Goal: Check status: Check status

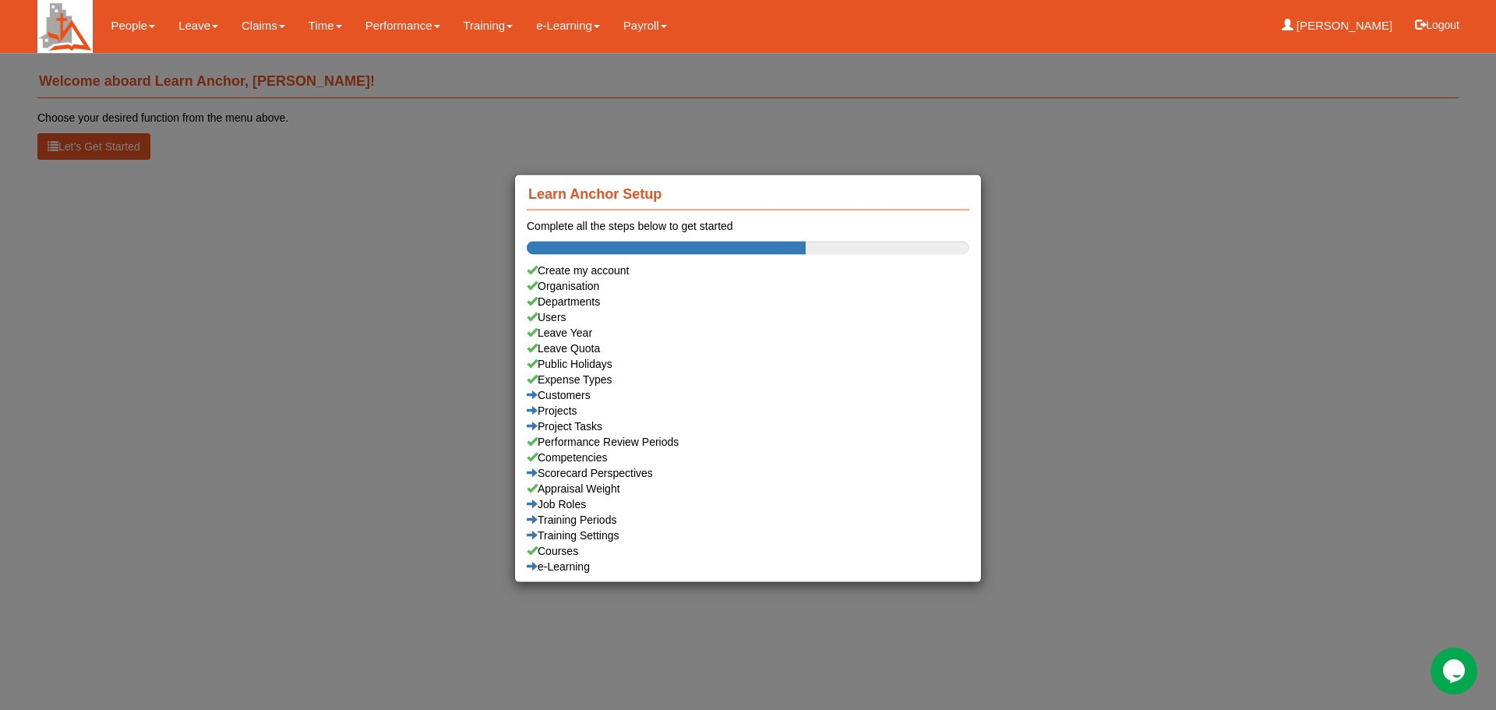
click at [1178, 411] on div "Learn Anchor Setup Complete all the steps below to get started Create my accoun…" at bounding box center [748, 355] width 1496 height 710
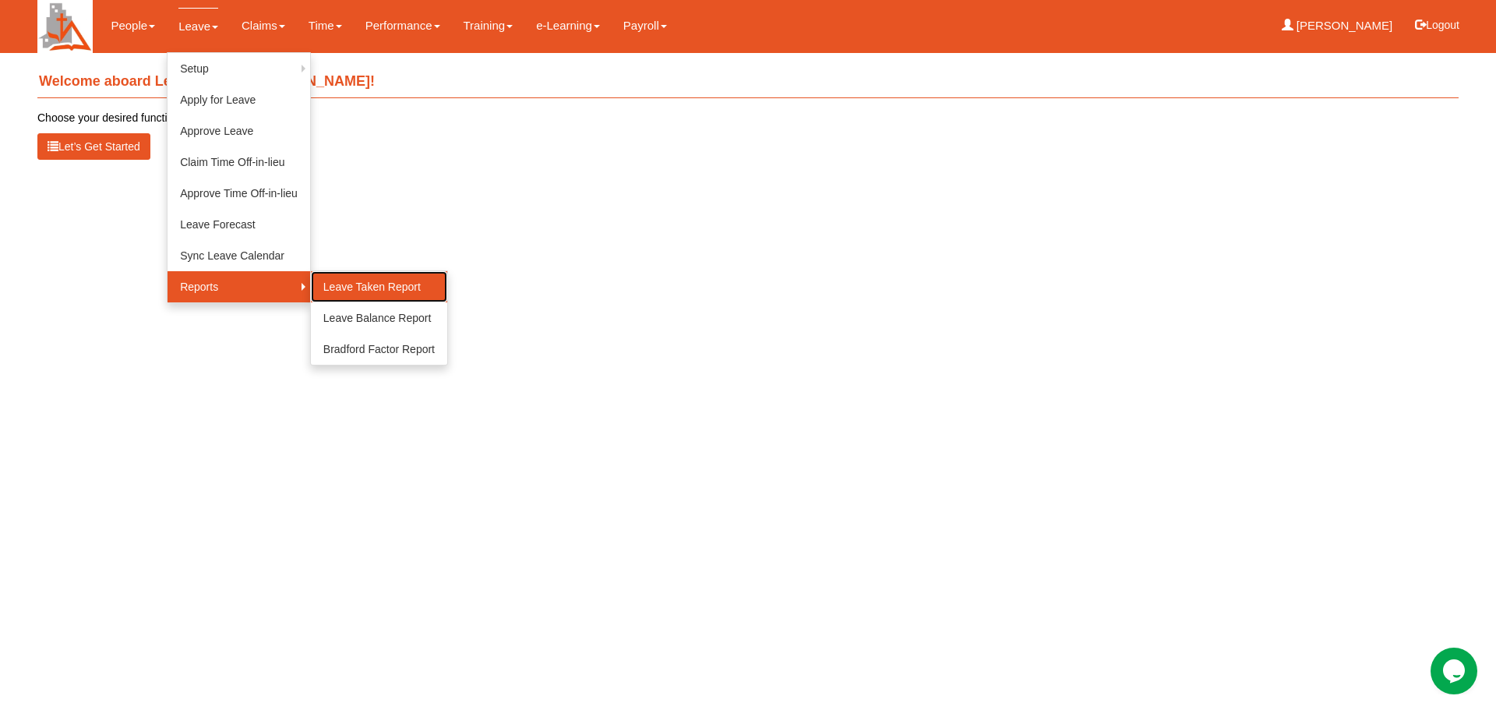
click at [374, 282] on link "Leave Taken Report" at bounding box center [379, 286] width 136 height 31
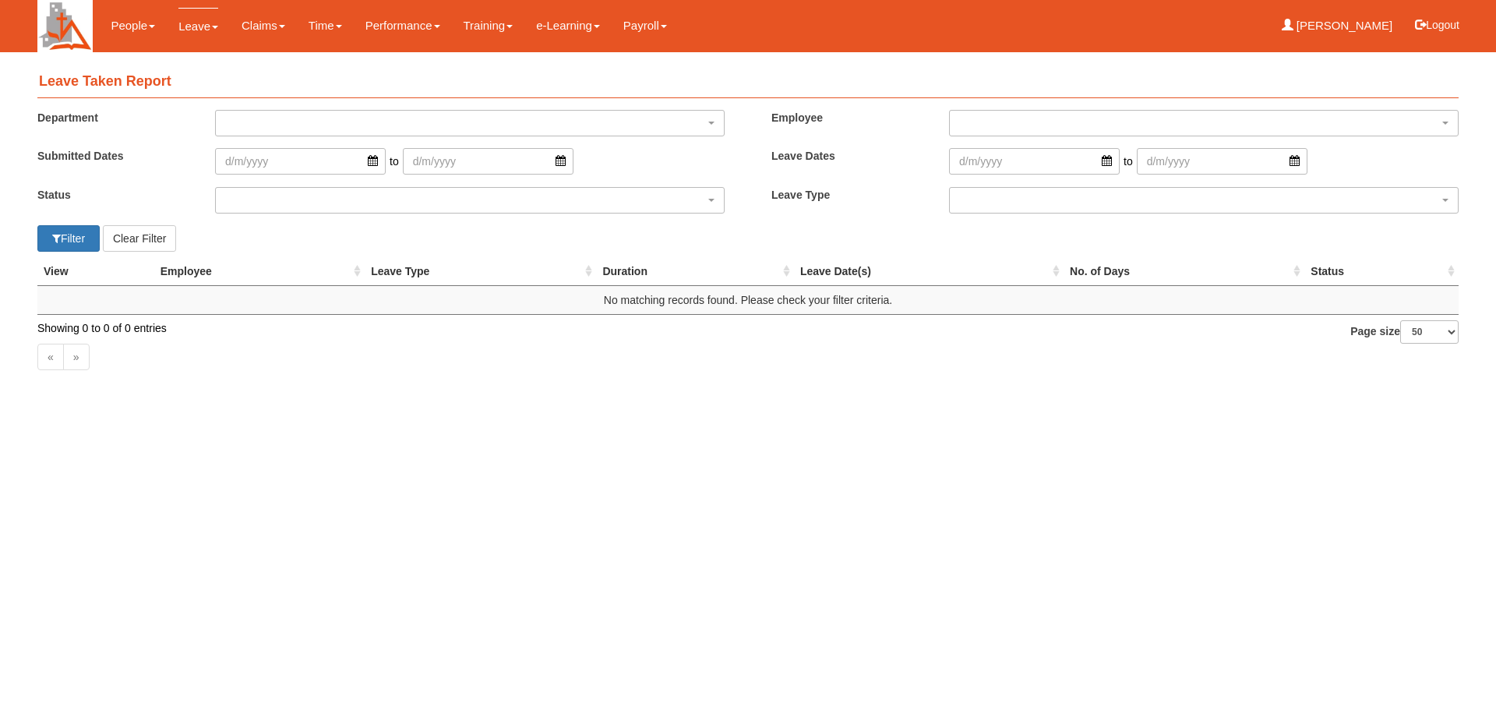
select select "50"
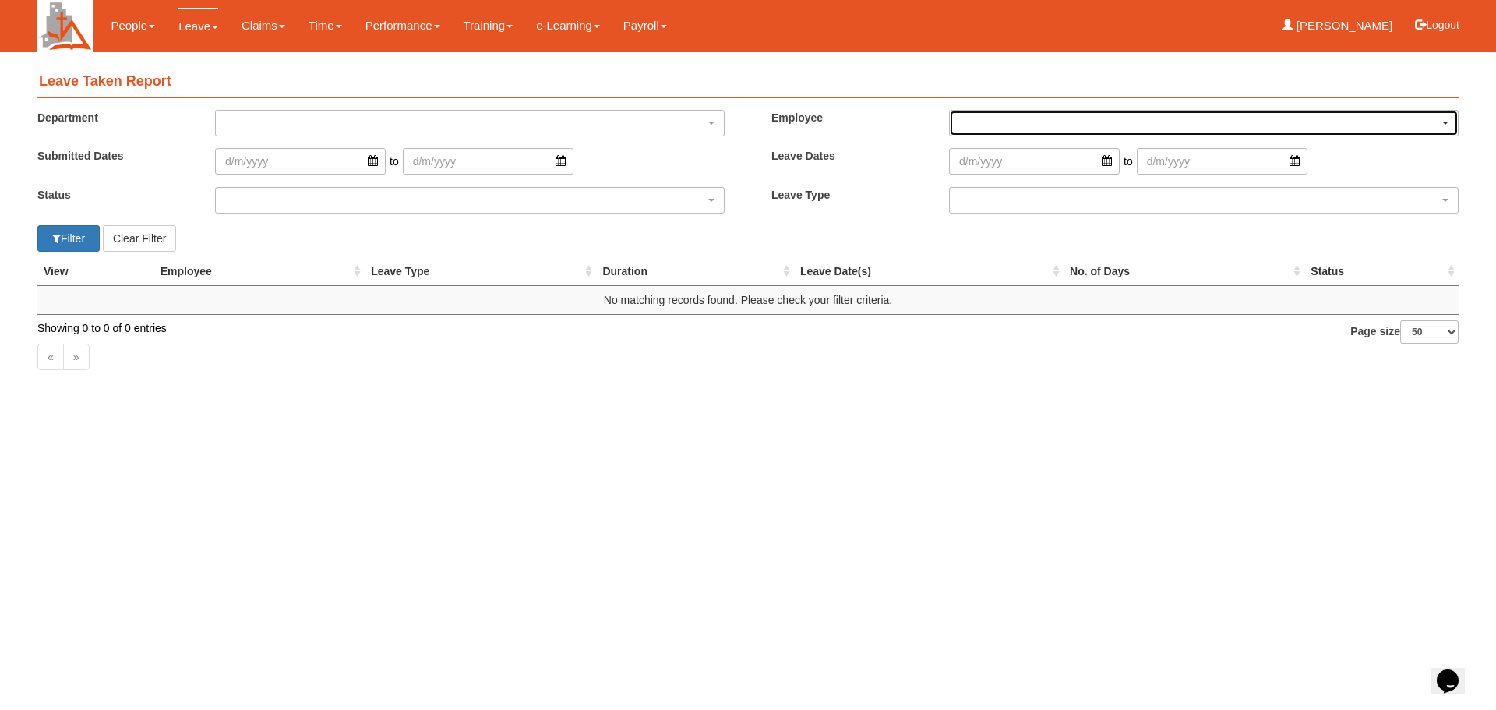
click at [1448, 129] on div "button" at bounding box center [1204, 123] width 508 height 25
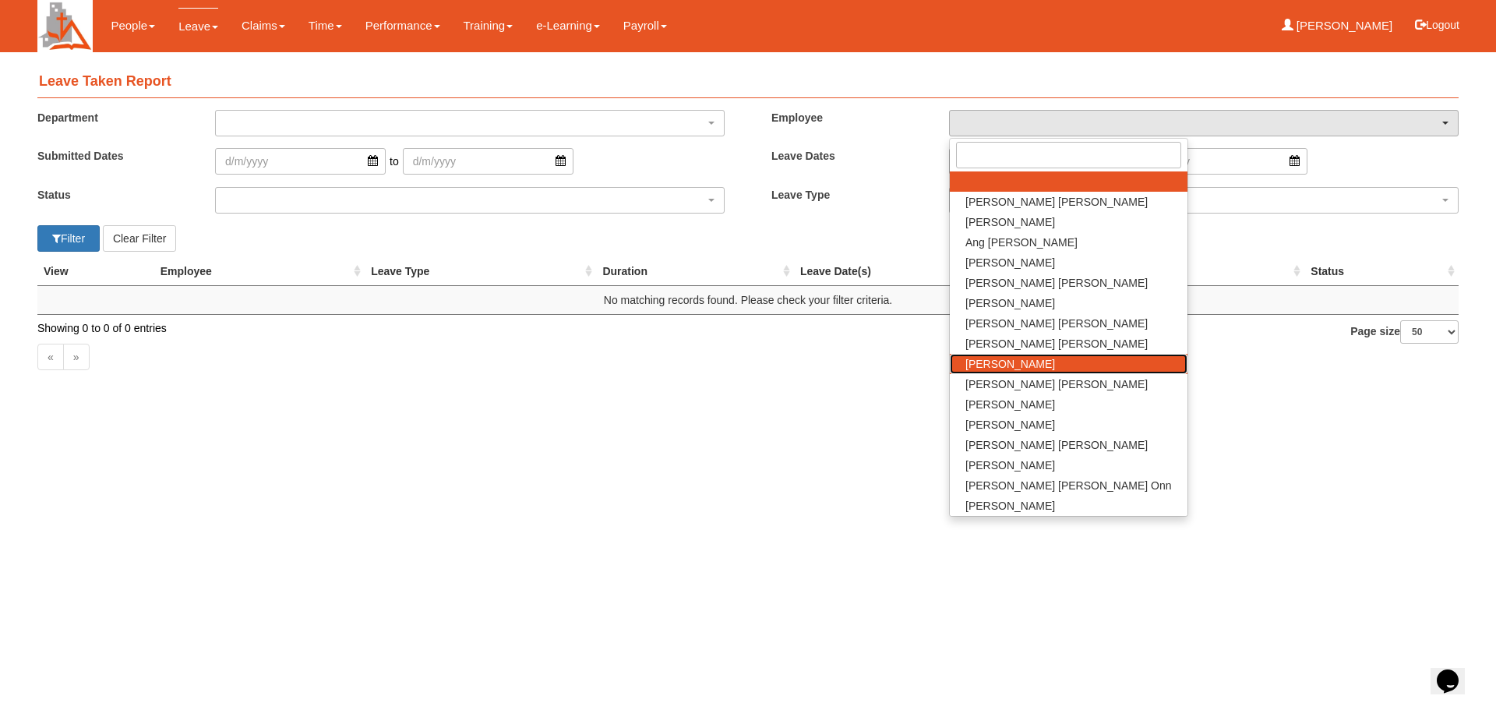
click at [1010, 360] on span "Dawn Gwee" at bounding box center [1010, 364] width 90 height 16
select select "7ec8040d-b256-445b-89ea-c1bc71c94da1"
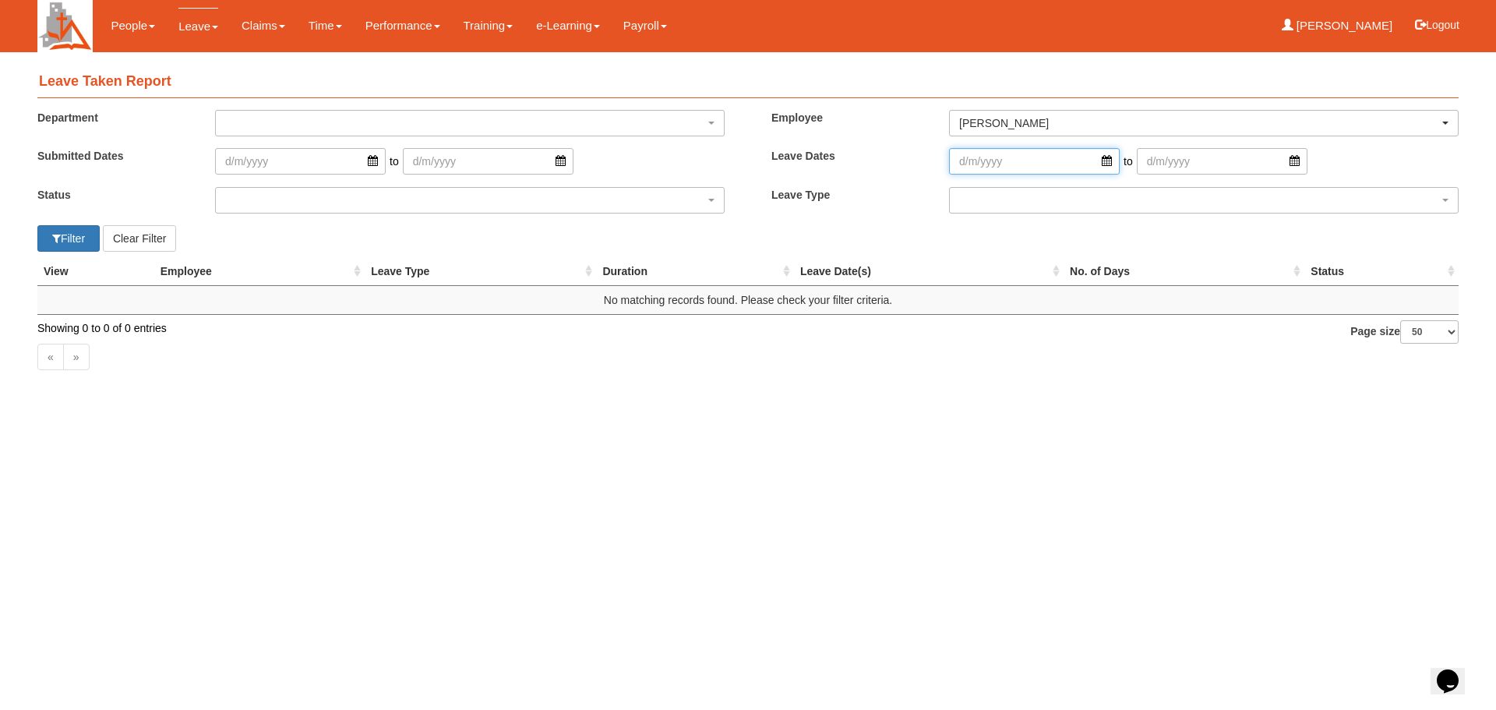
click at [1098, 157] on input "search" at bounding box center [1034, 161] width 171 height 26
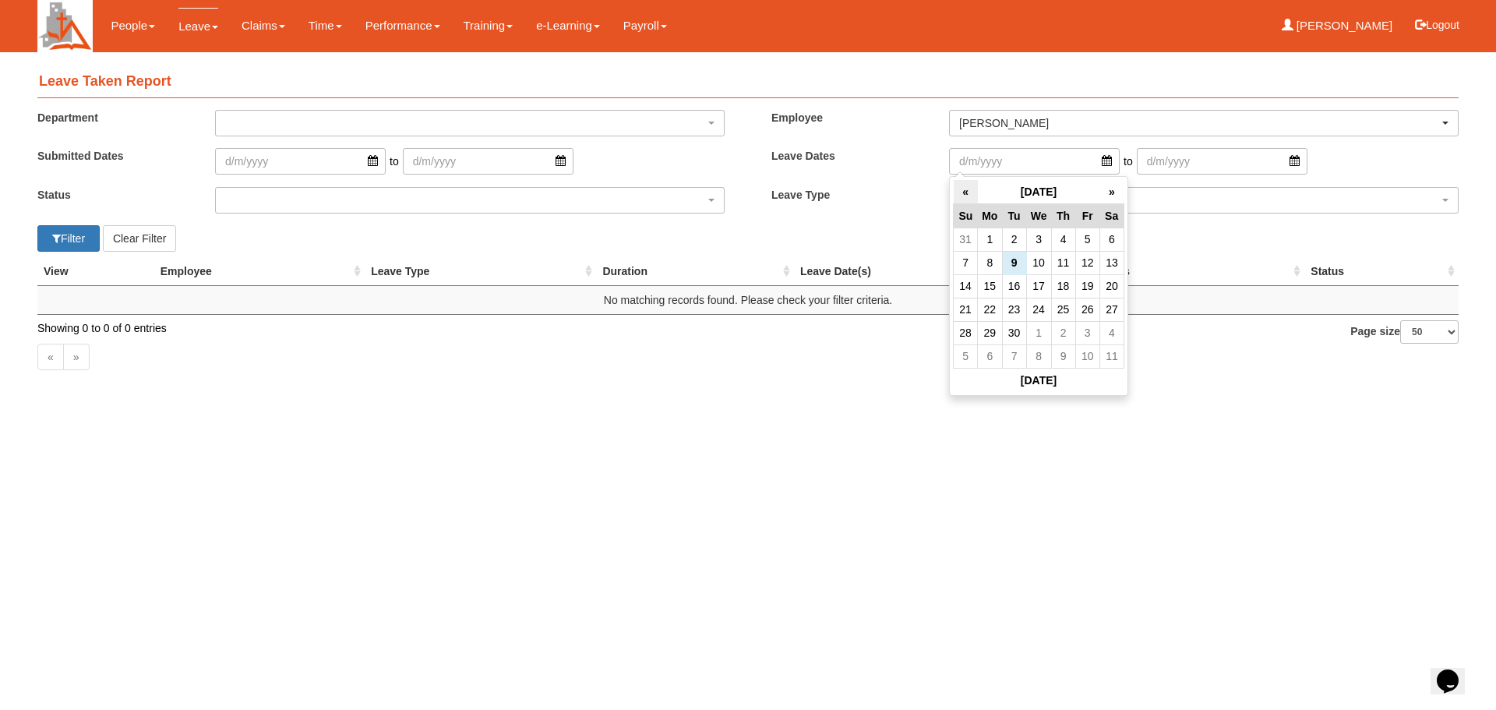
click at [967, 194] on th "«" at bounding box center [966, 192] width 24 height 24
click at [967, 192] on th "«" at bounding box center [966, 192] width 24 height 24
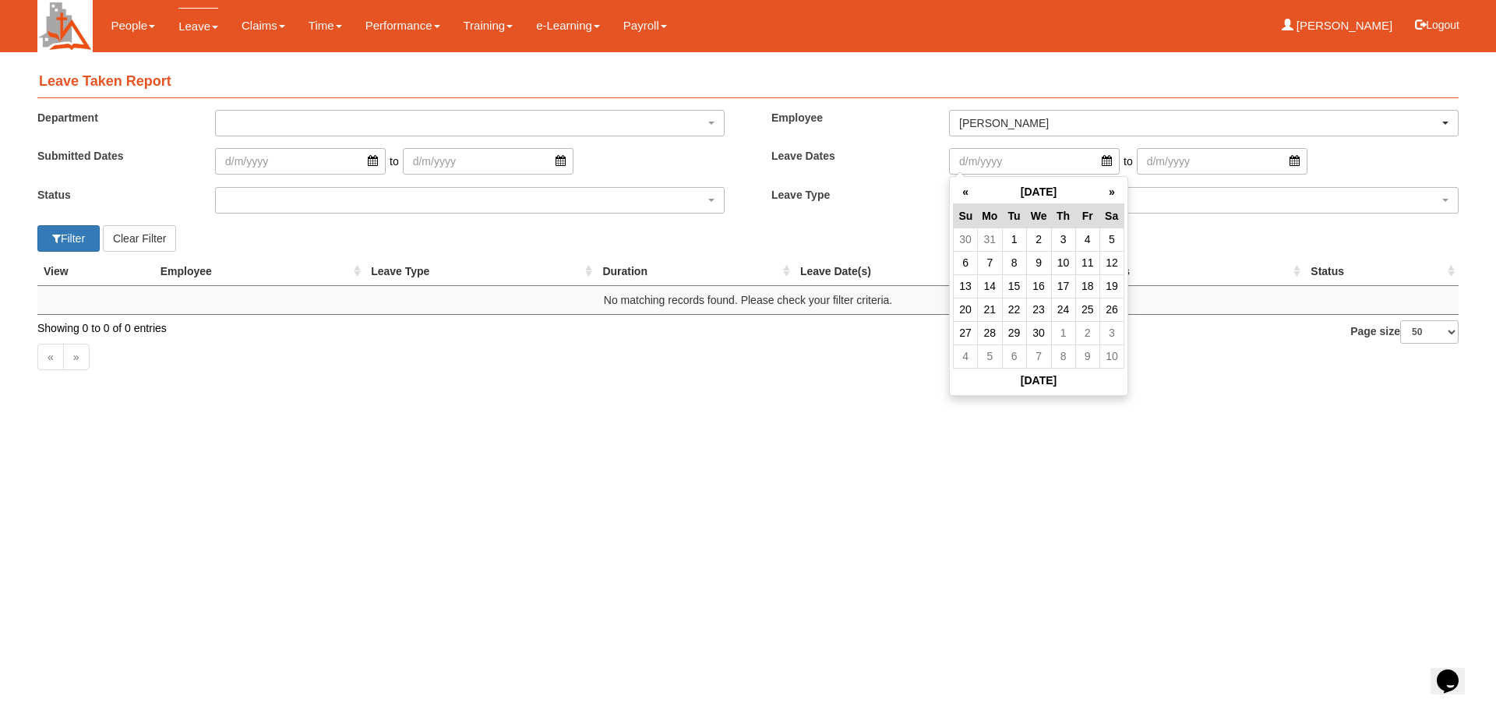
click at [967, 192] on th "«" at bounding box center [966, 192] width 24 height 24
click at [967, 191] on th "«" at bounding box center [966, 192] width 24 height 24
click at [1112, 189] on th "»" at bounding box center [1111, 192] width 24 height 24
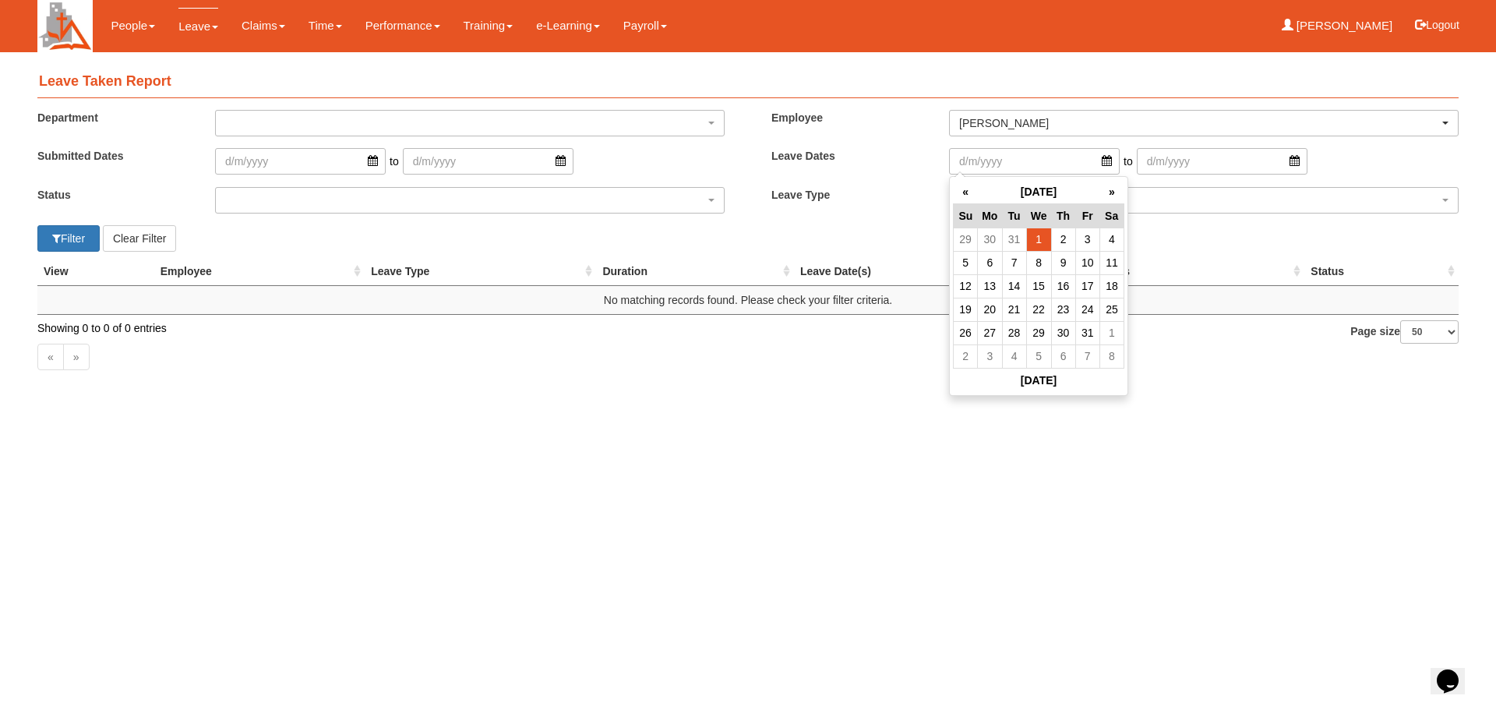
click at [1039, 243] on td "1" at bounding box center [1038, 239] width 25 height 23
type input "1/1/2025"
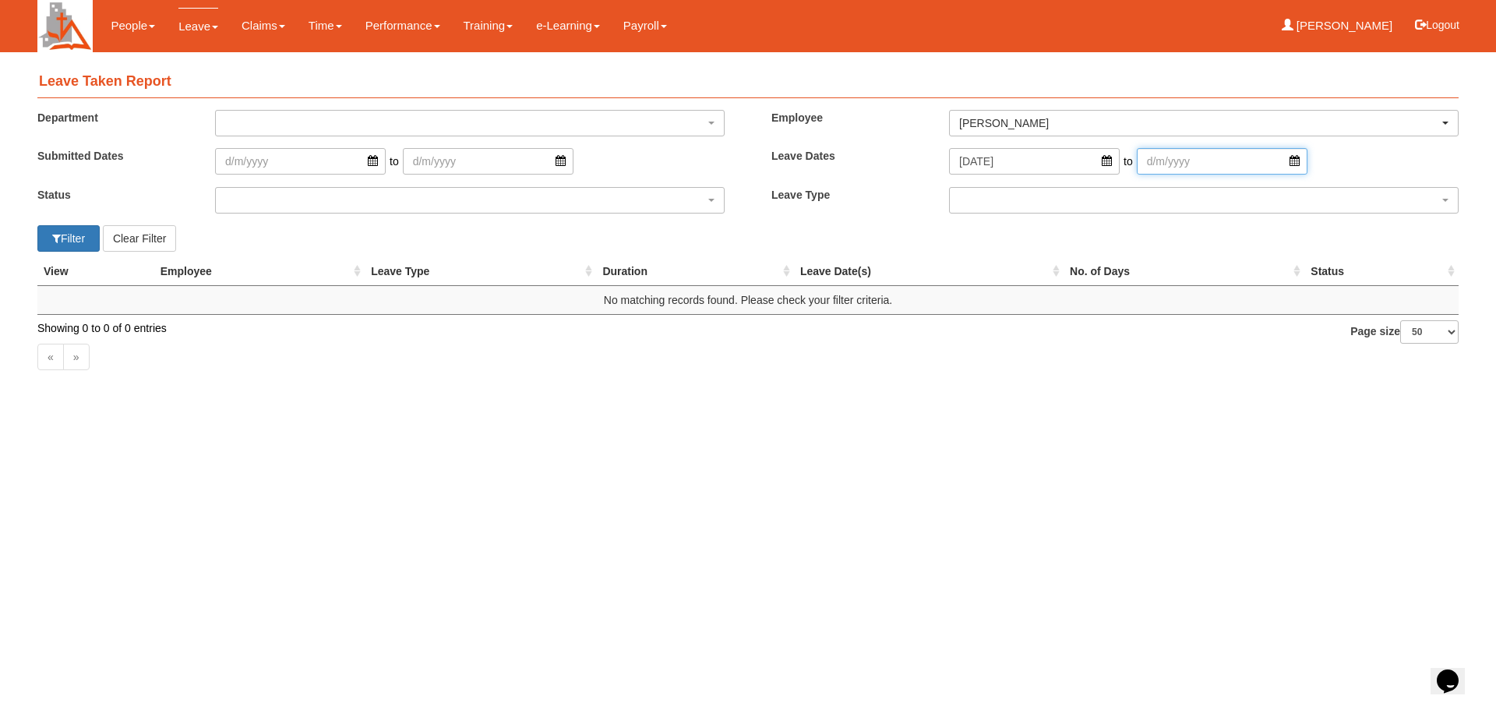
click at [1272, 161] on input "search" at bounding box center [1222, 161] width 171 height 26
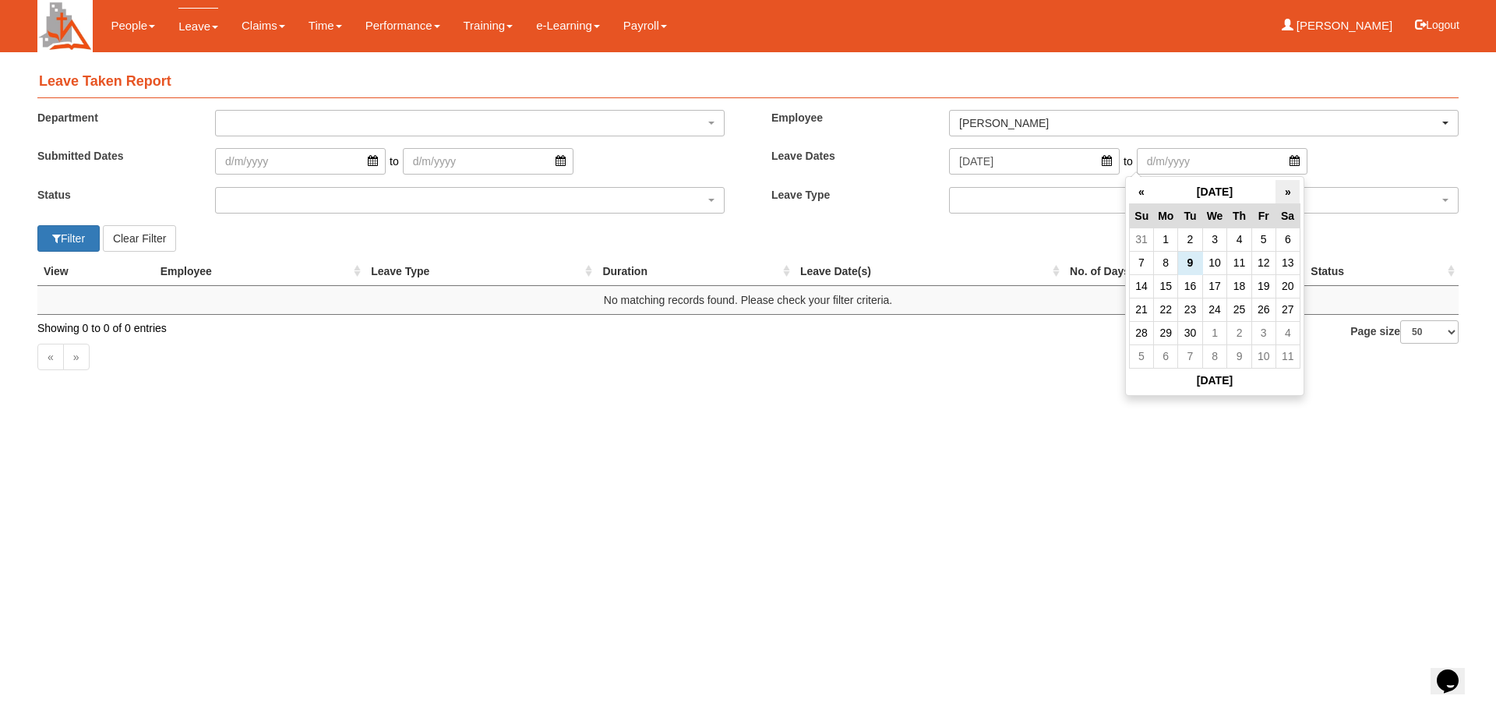
click at [1292, 192] on th "»" at bounding box center [1287, 192] width 24 height 24
click at [1218, 331] on td "31" at bounding box center [1214, 332] width 25 height 23
type input "31/12/2025"
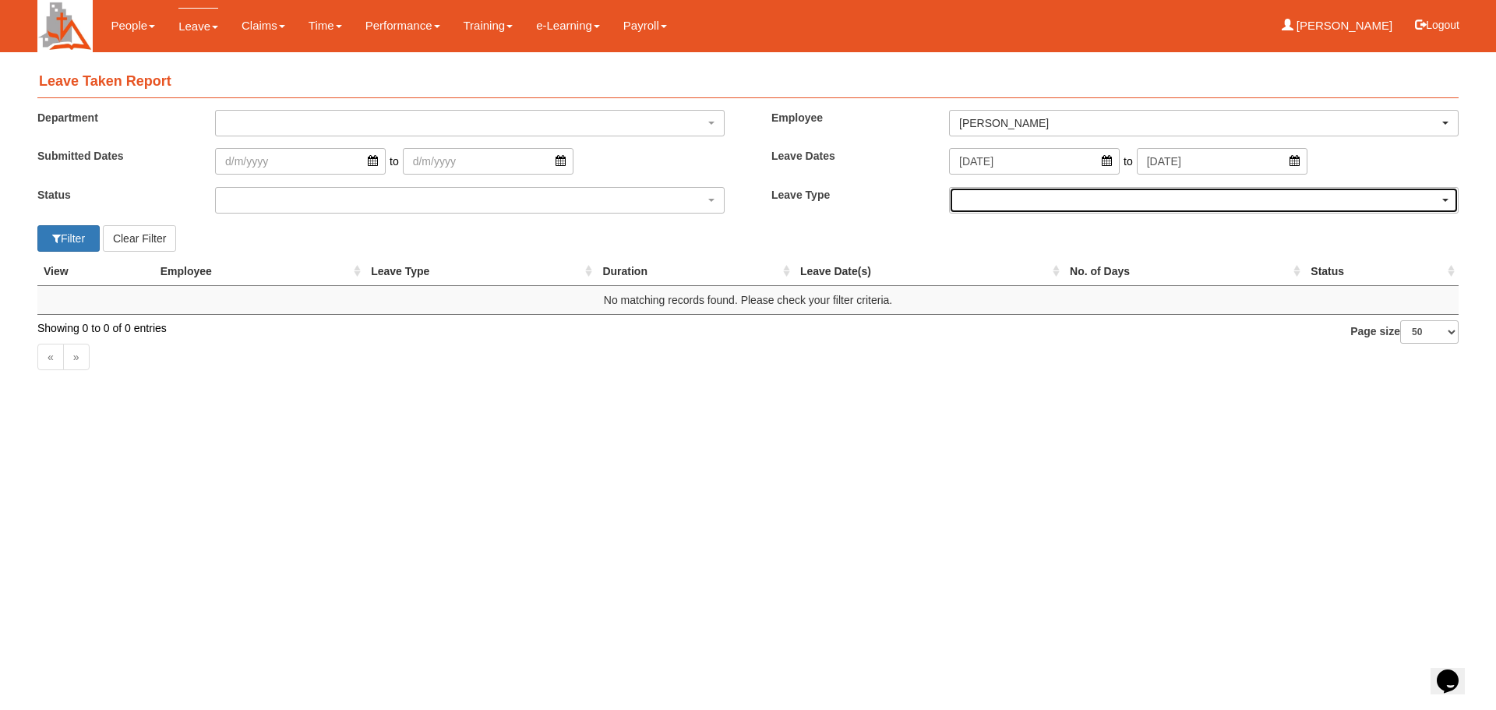
click at [1445, 203] on div "button" at bounding box center [1204, 200] width 508 height 25
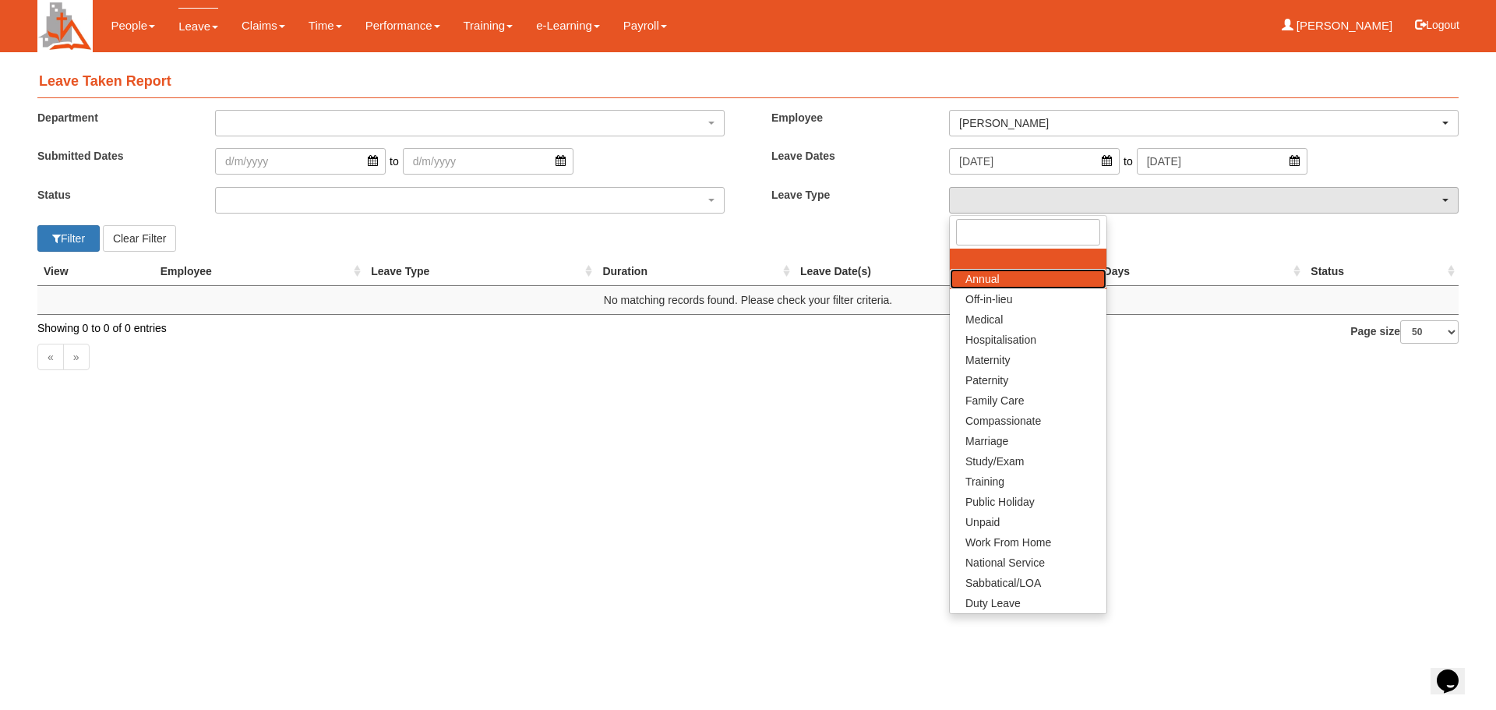
click at [1025, 284] on link "Annual" at bounding box center [1028, 279] width 157 height 20
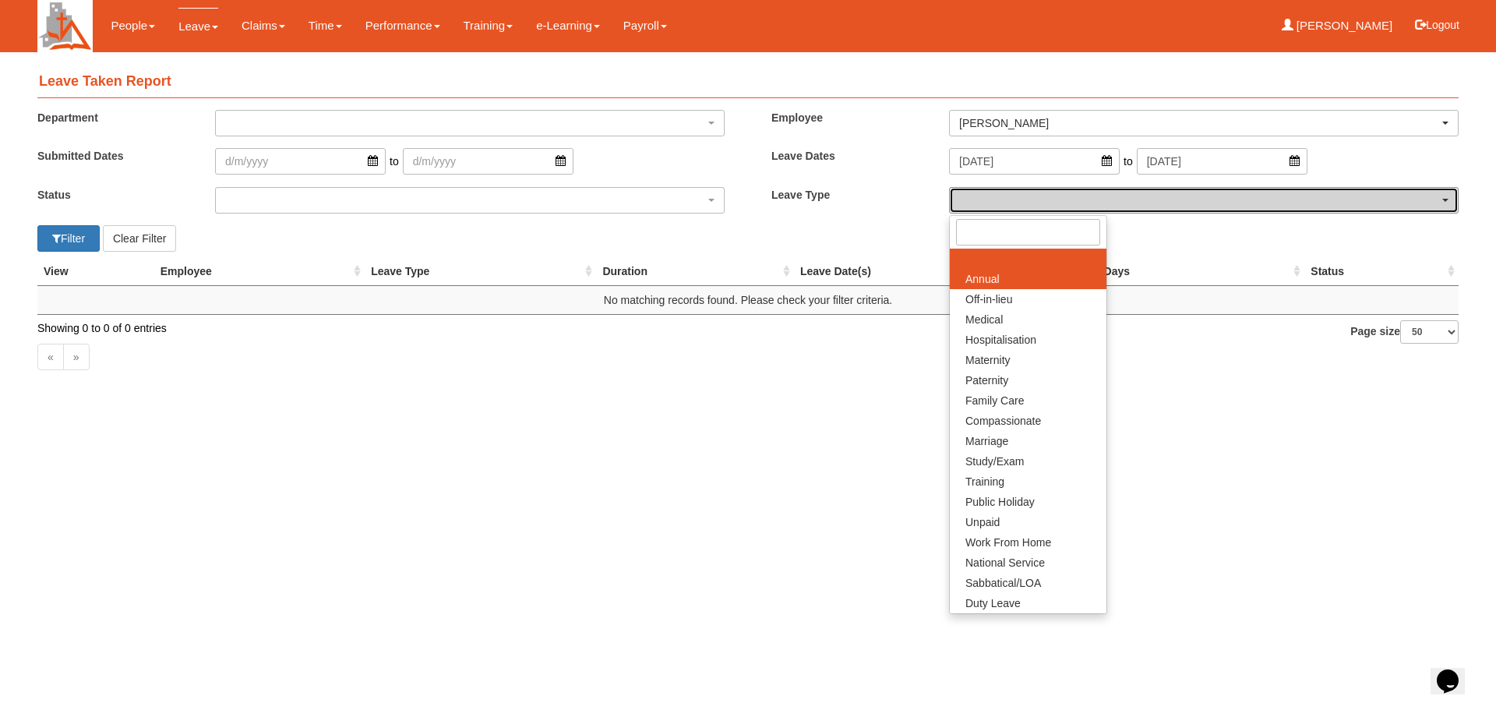
select select "1"
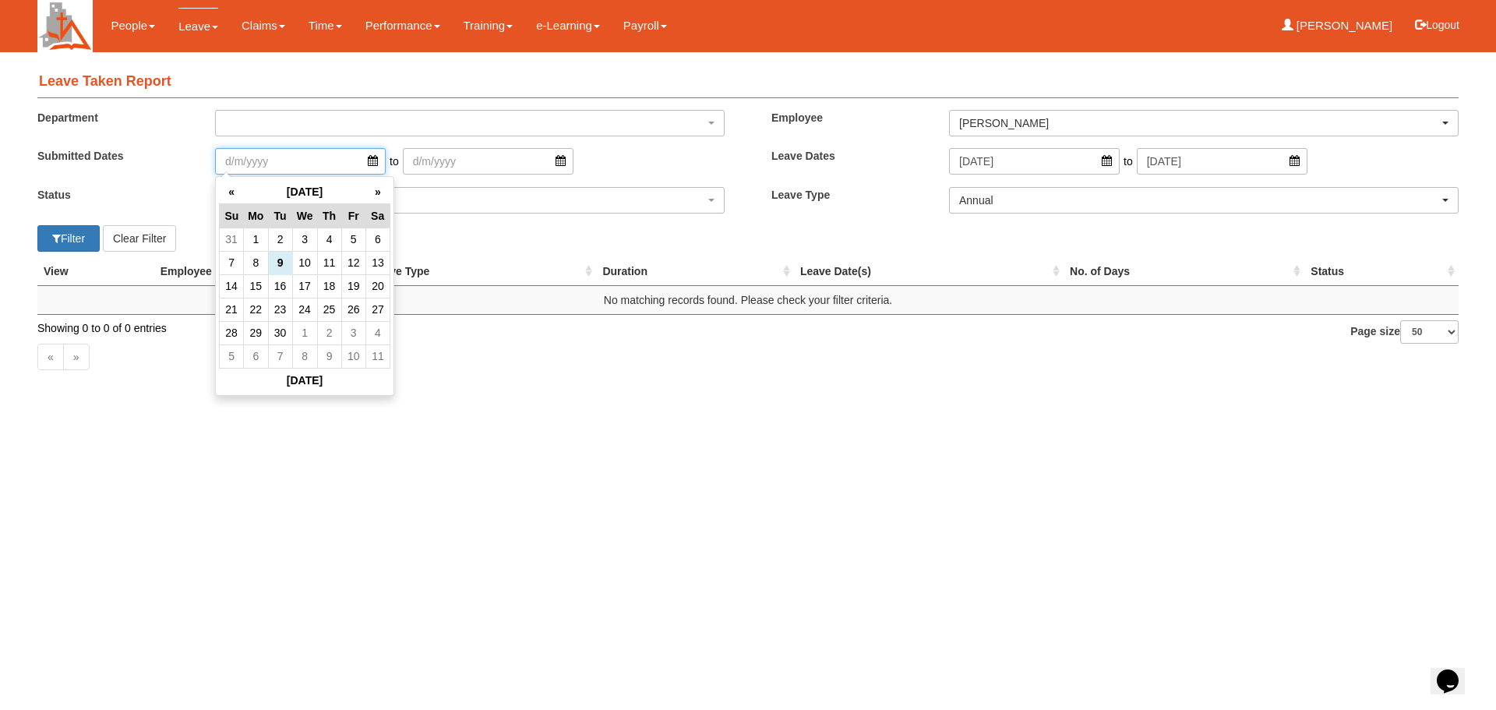
click at [363, 163] on input "search" at bounding box center [300, 161] width 171 height 26
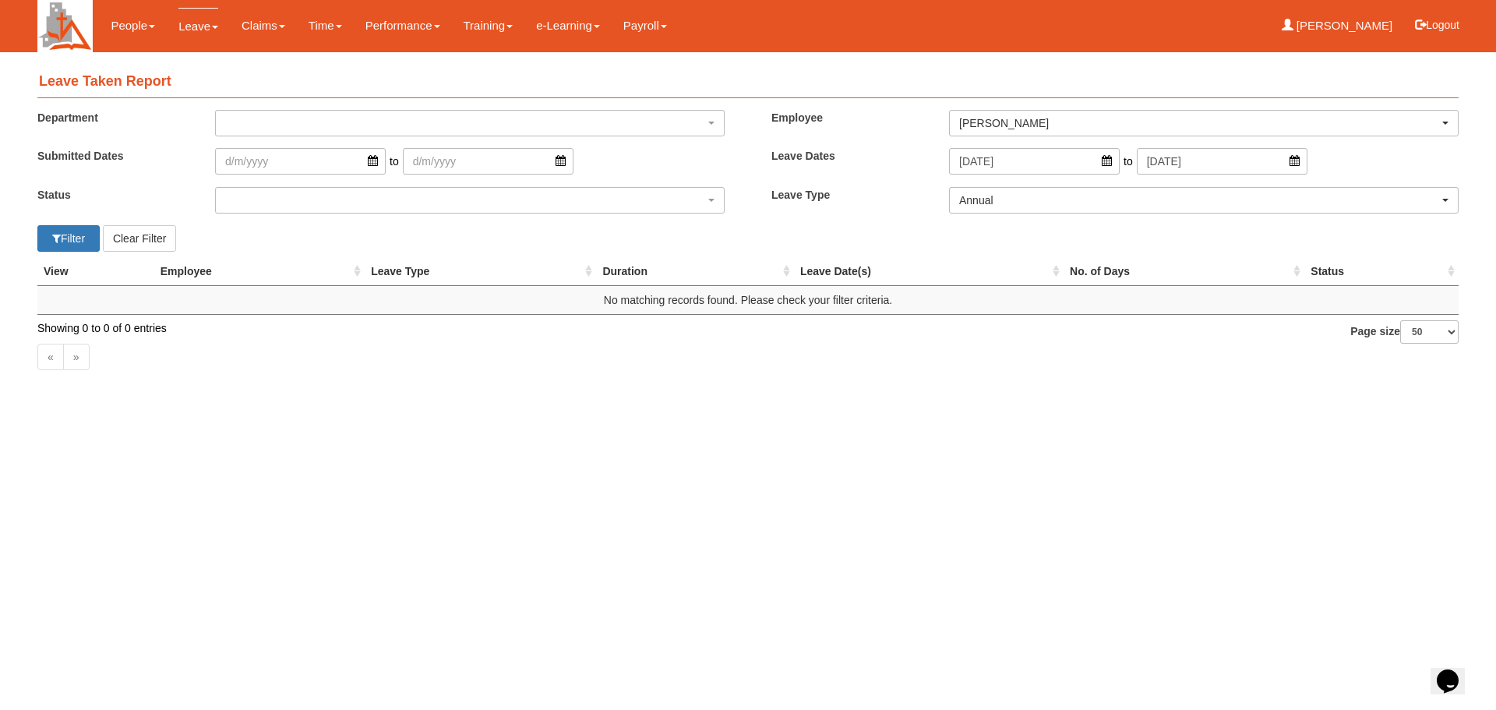
click at [647, 397] on html "Toggle navigation People Setup Users Departments Organisations Modules Manage P…" at bounding box center [748, 198] width 1496 height 397
click at [72, 242] on button "Filter" at bounding box center [68, 238] width 62 height 26
select select "50"
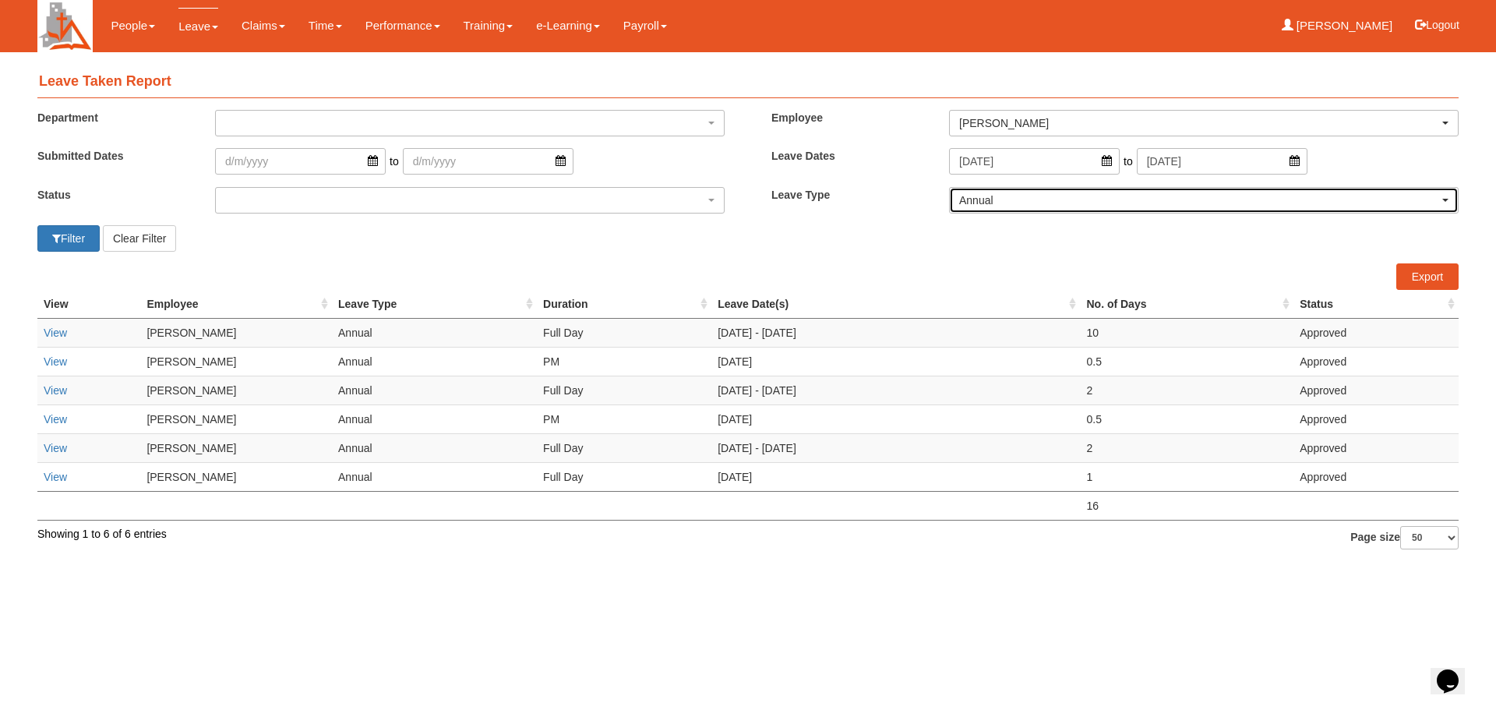
click at [1451, 199] on div "Annual" at bounding box center [1204, 200] width 508 height 25
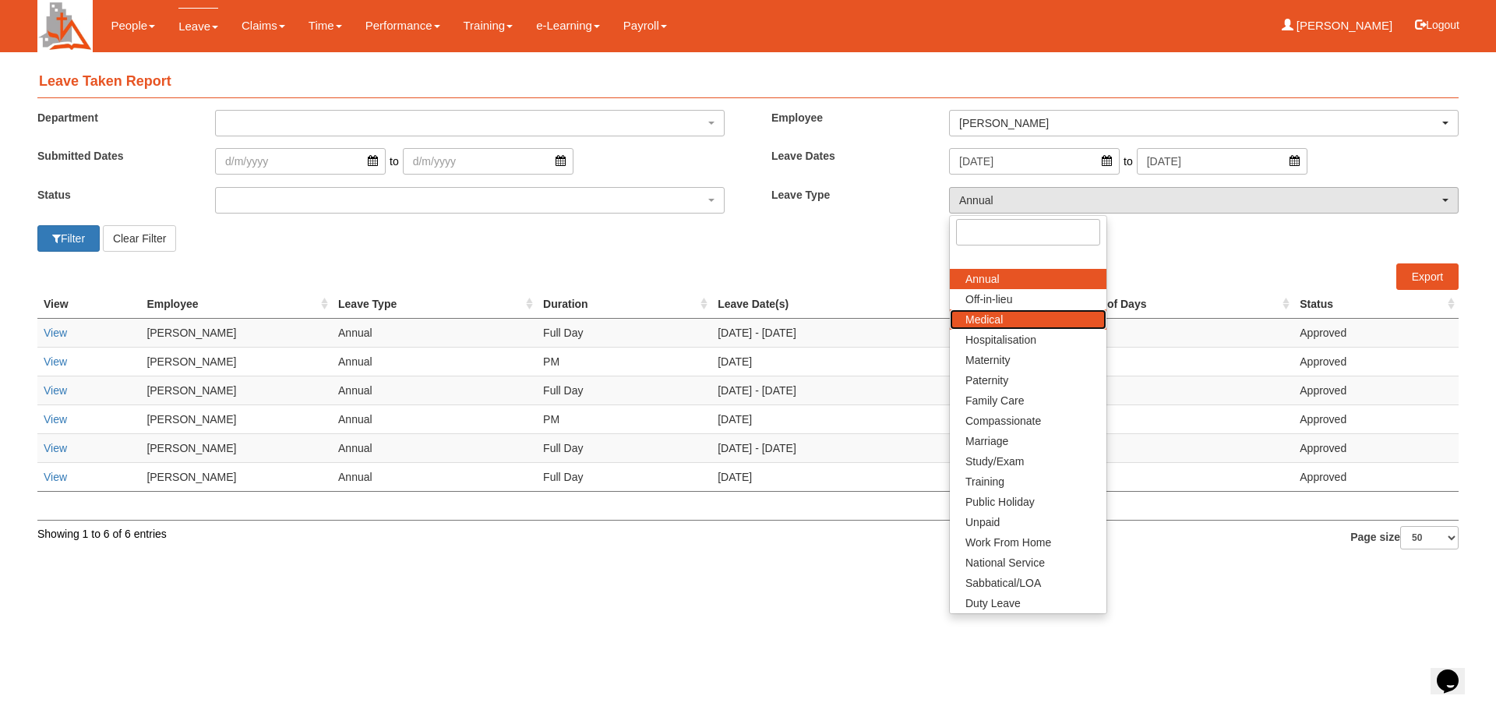
click at [1032, 323] on link "Medical" at bounding box center [1028, 319] width 157 height 20
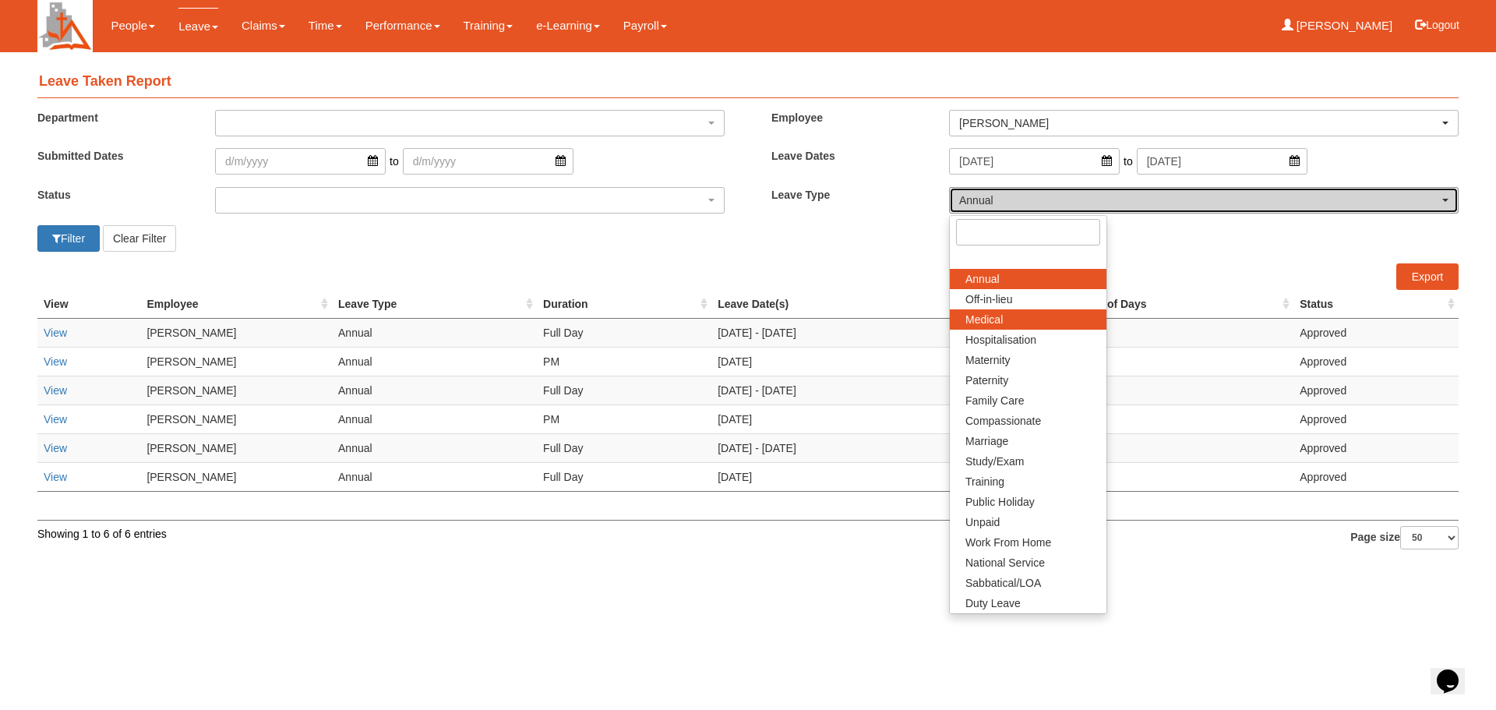
select select "4"
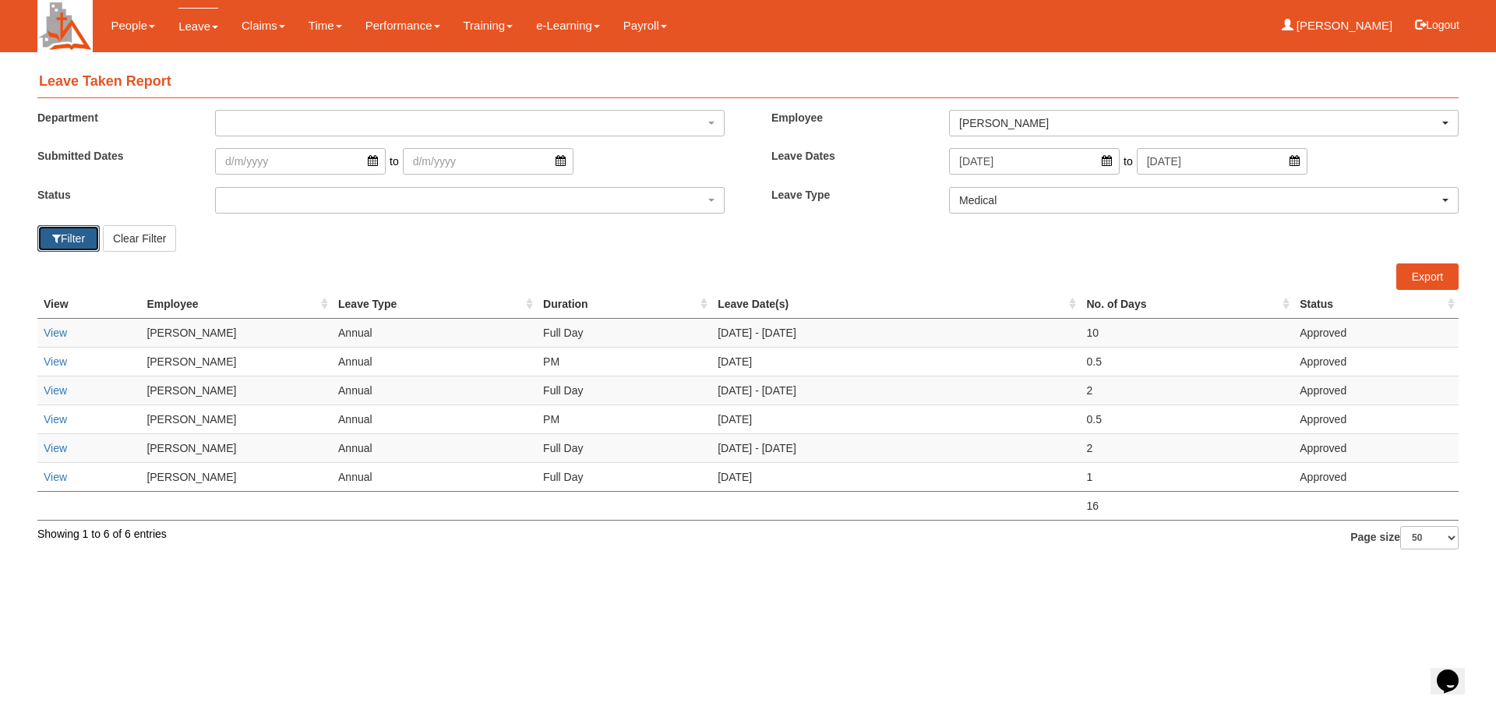
click at [55, 235] on span "button" at bounding box center [56, 238] width 9 height 11
select select "50"
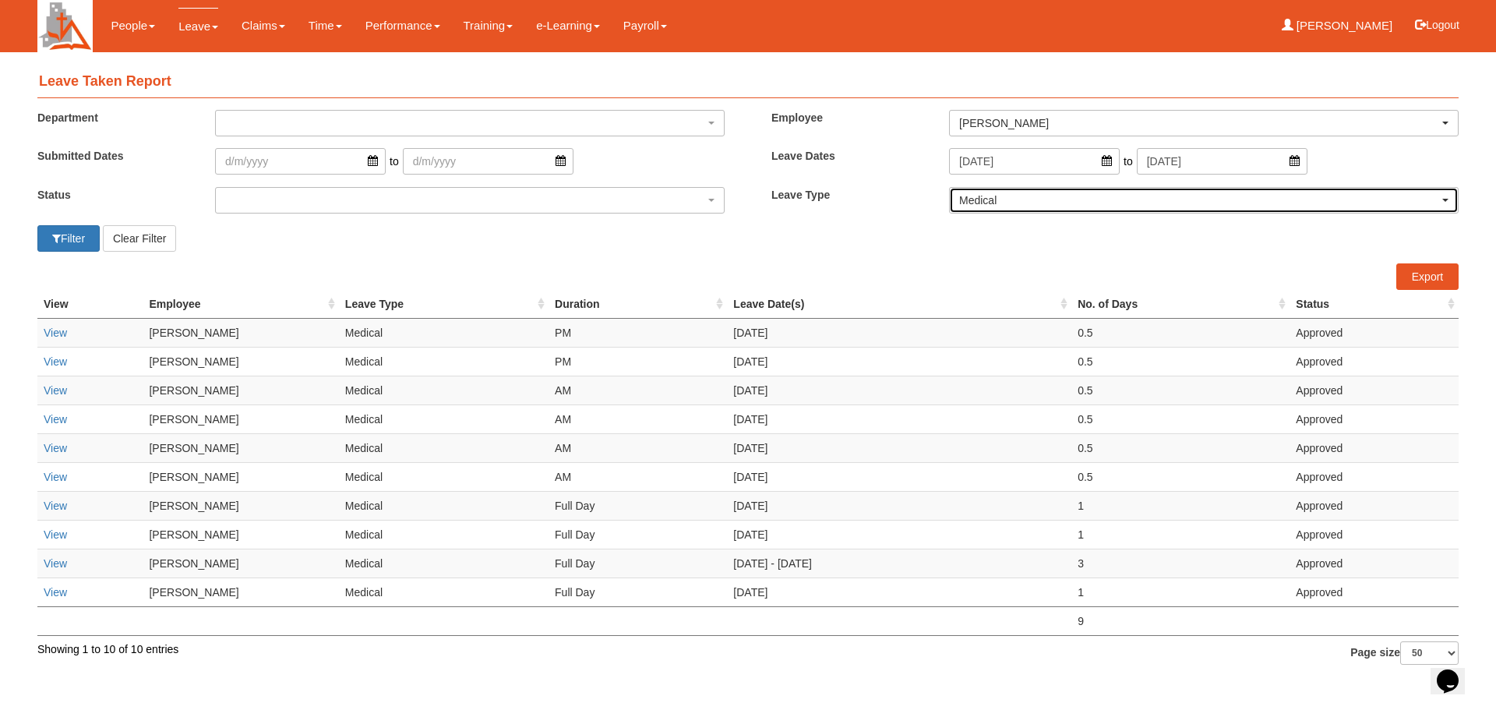
click at [1446, 199] on span "button" at bounding box center [1445, 200] width 6 height 3
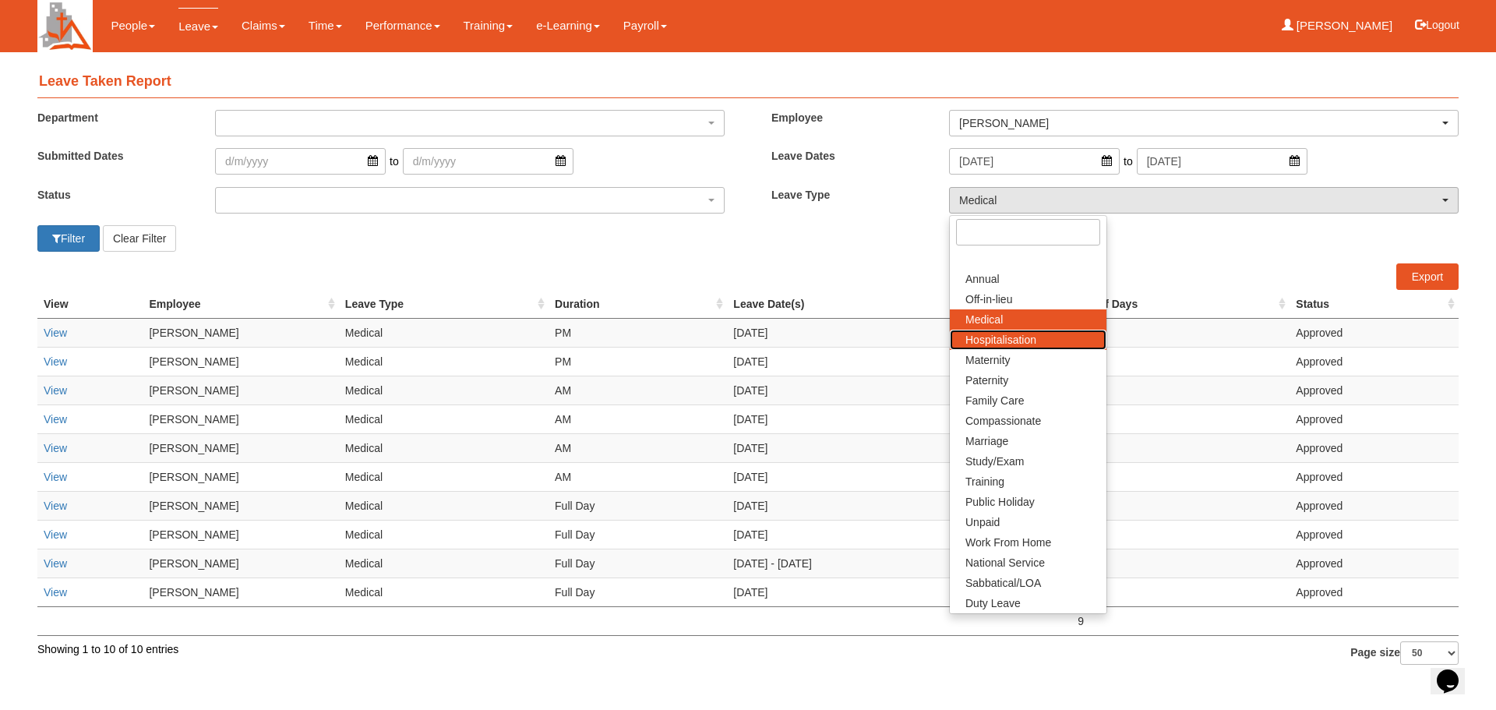
click at [1033, 339] on span "Hospitalisation" at bounding box center [1000, 340] width 71 height 16
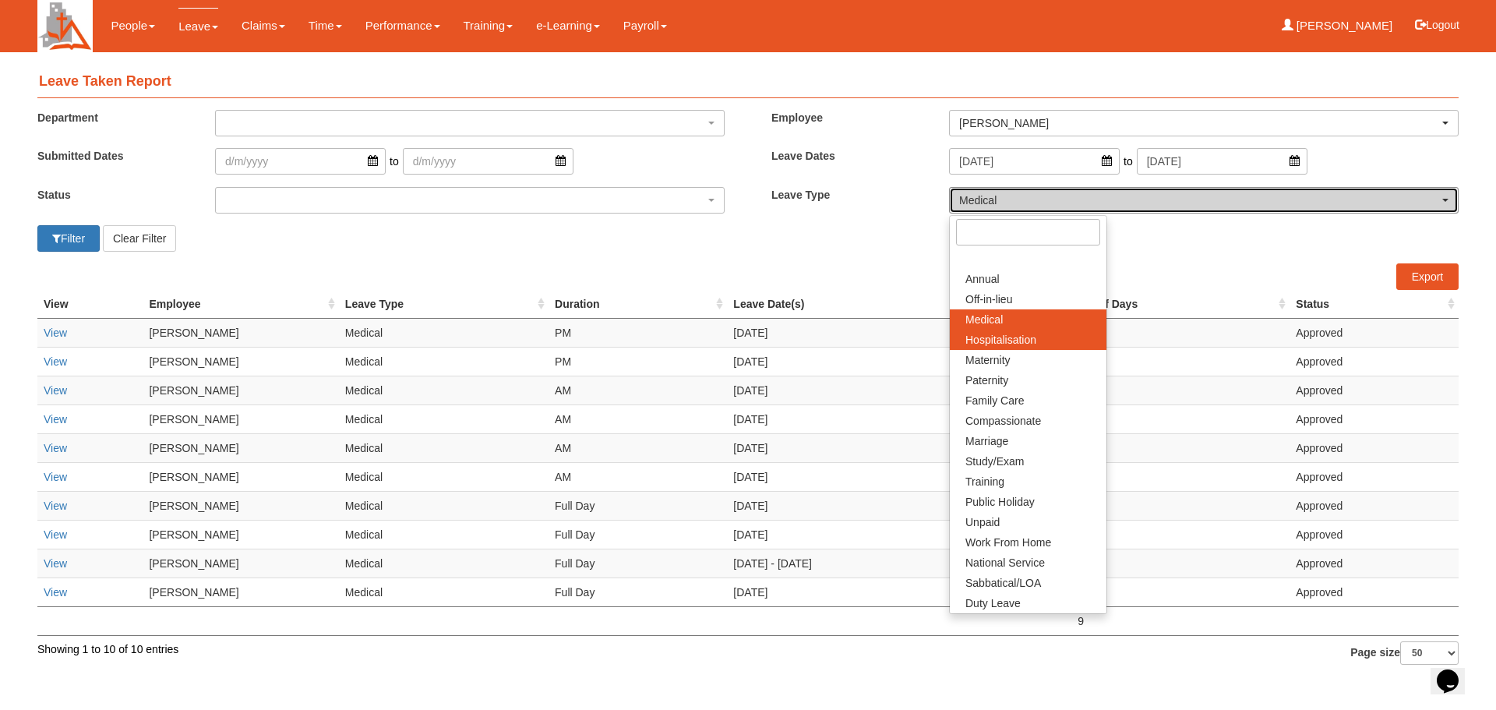
select select "5"
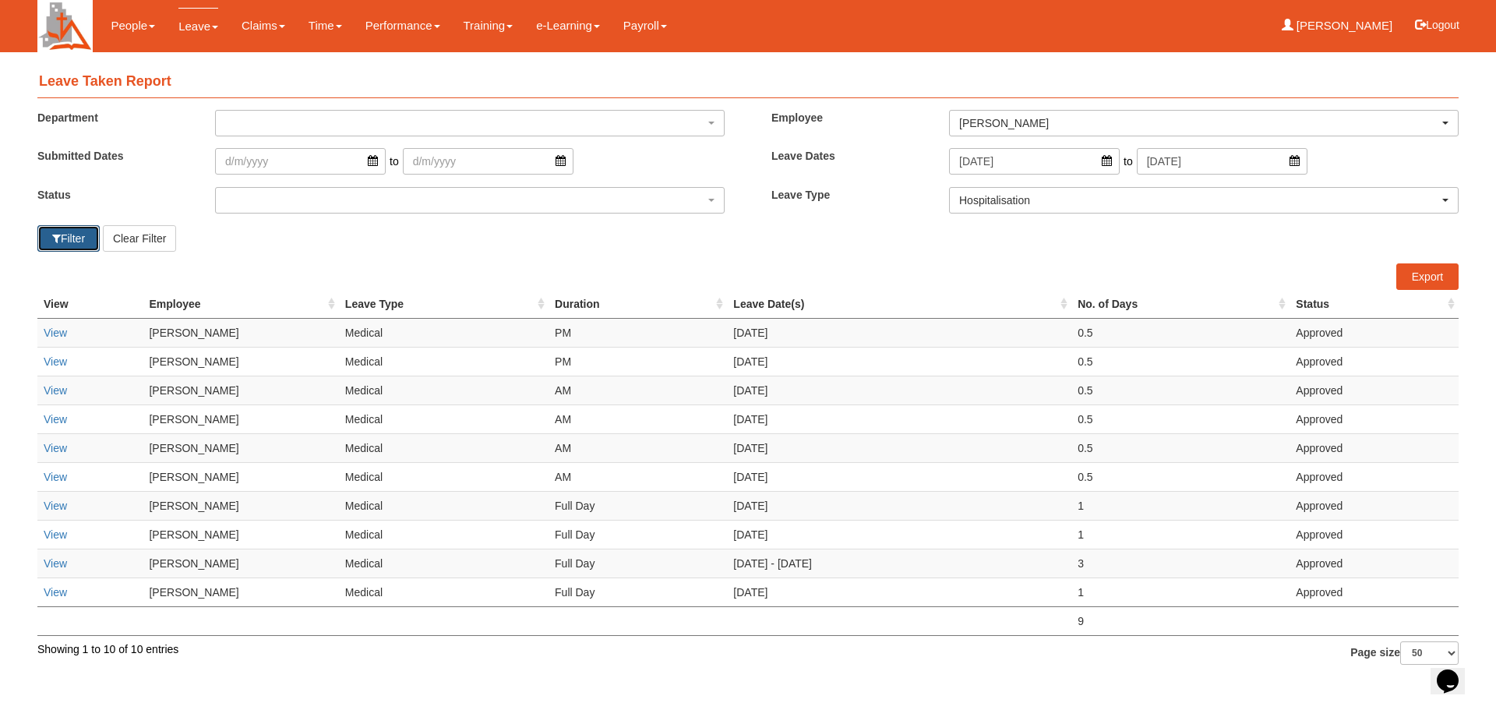
click at [68, 231] on button "Filter" at bounding box center [68, 238] width 62 height 26
select select "50"
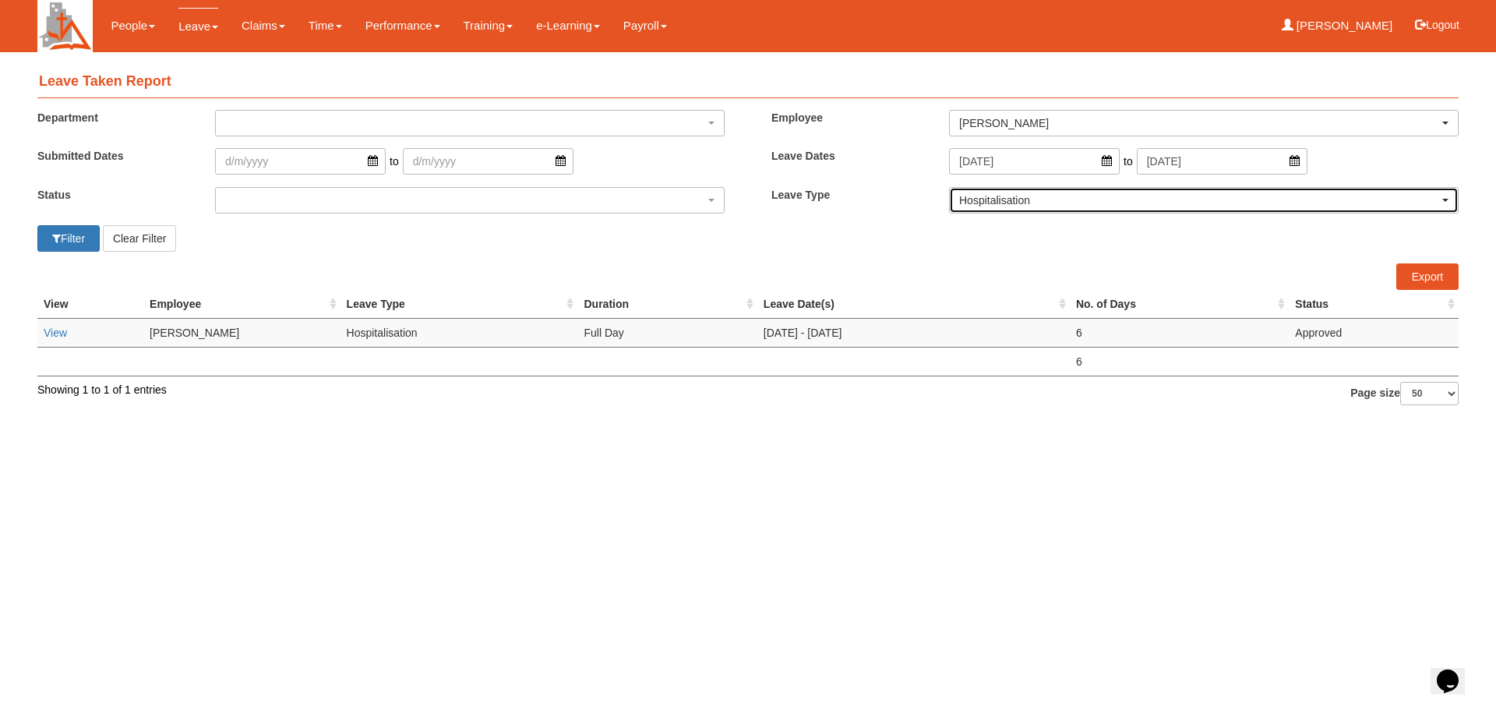
click at [1445, 200] on span "button" at bounding box center [1445, 200] width 6 height 3
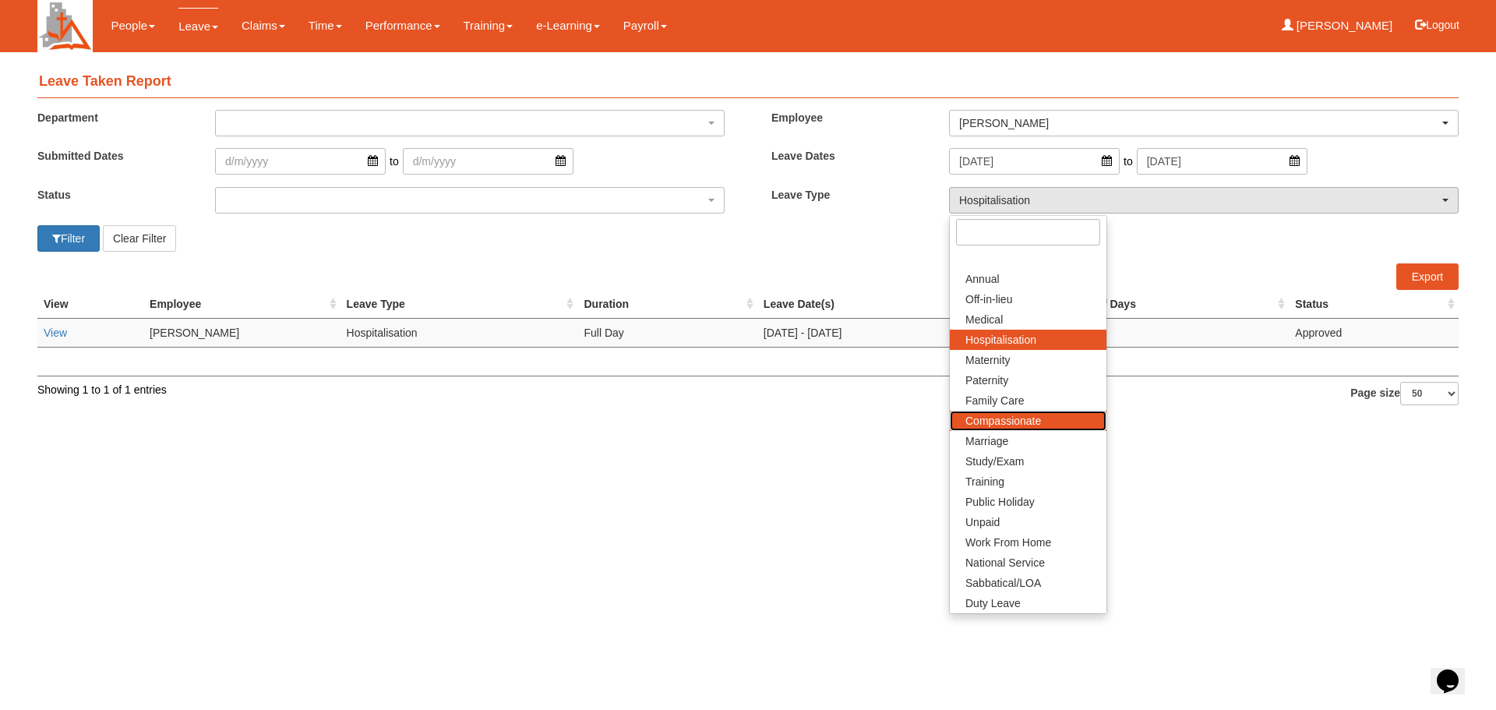
click at [1029, 426] on span "Compassionate" at bounding box center [1003, 421] width 76 height 16
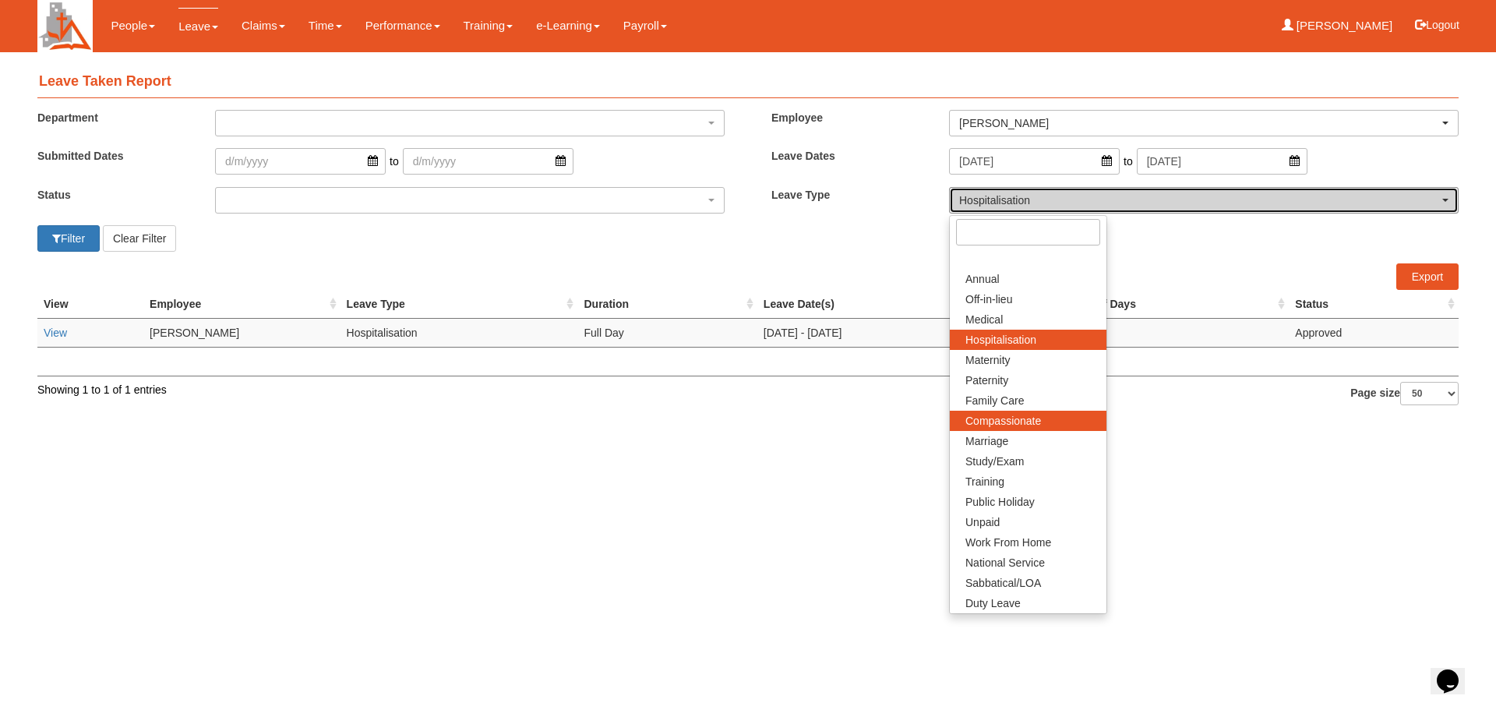
select select "10"
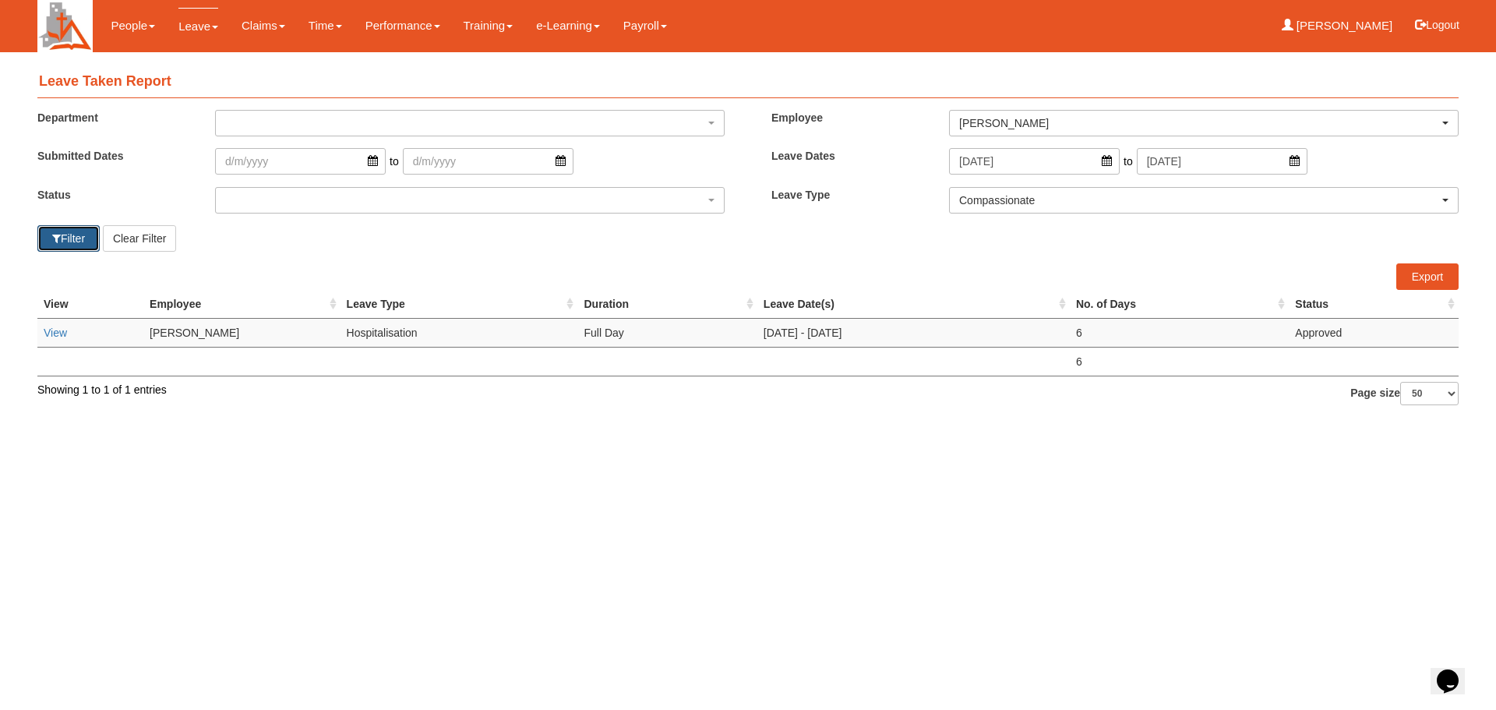
click at [76, 233] on button "Filter" at bounding box center [68, 238] width 62 height 26
select select "50"
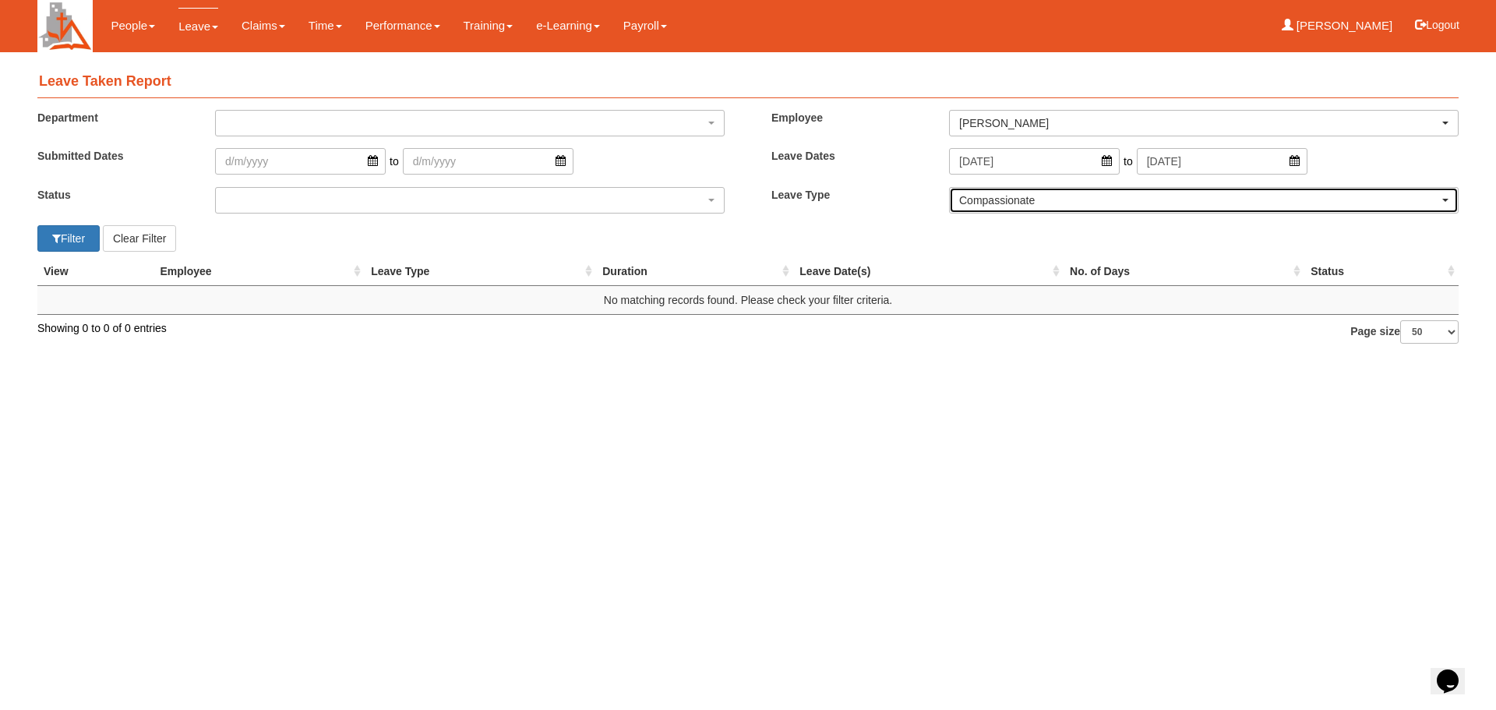
click at [1440, 196] on div "Compassionate" at bounding box center [1203, 200] width 489 height 16
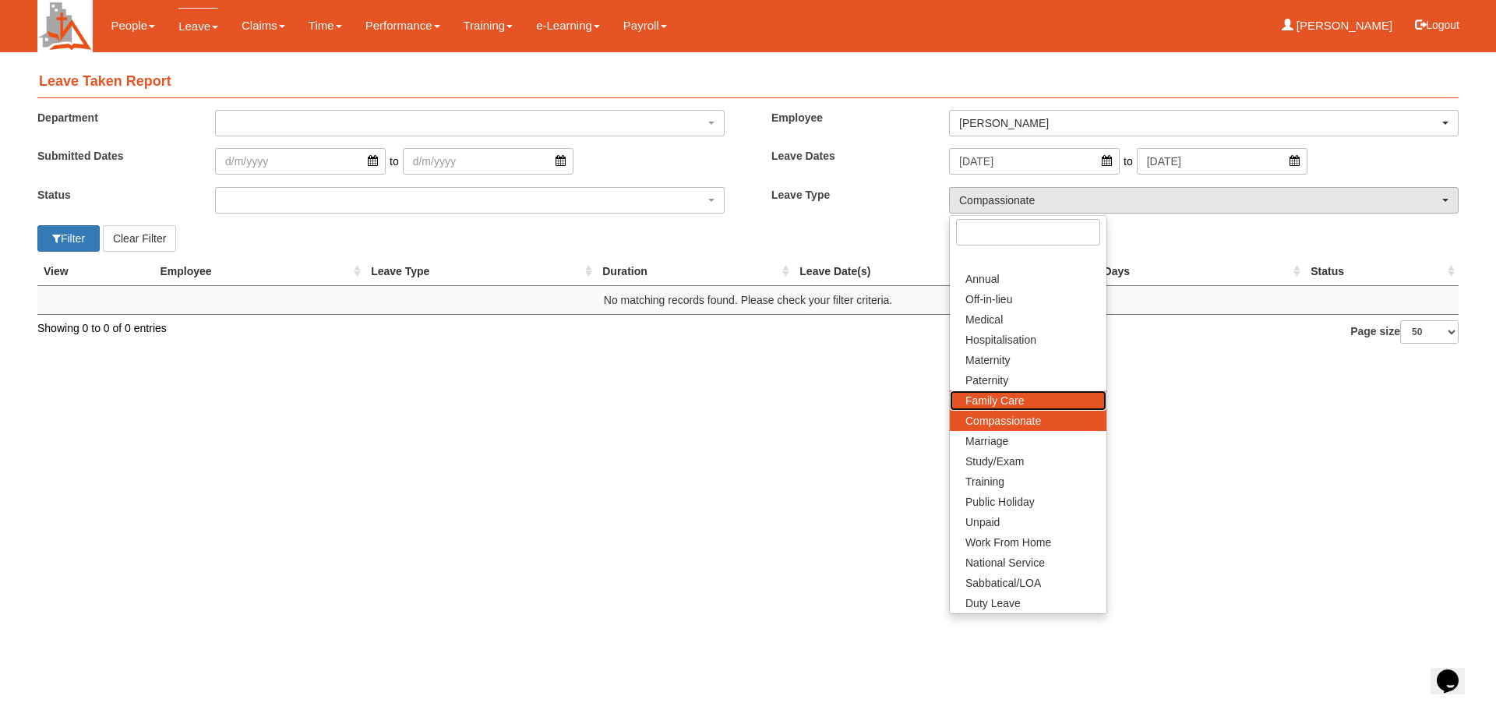
click at [1015, 401] on span "Family Care" at bounding box center [994, 401] width 58 height 16
select select "9"
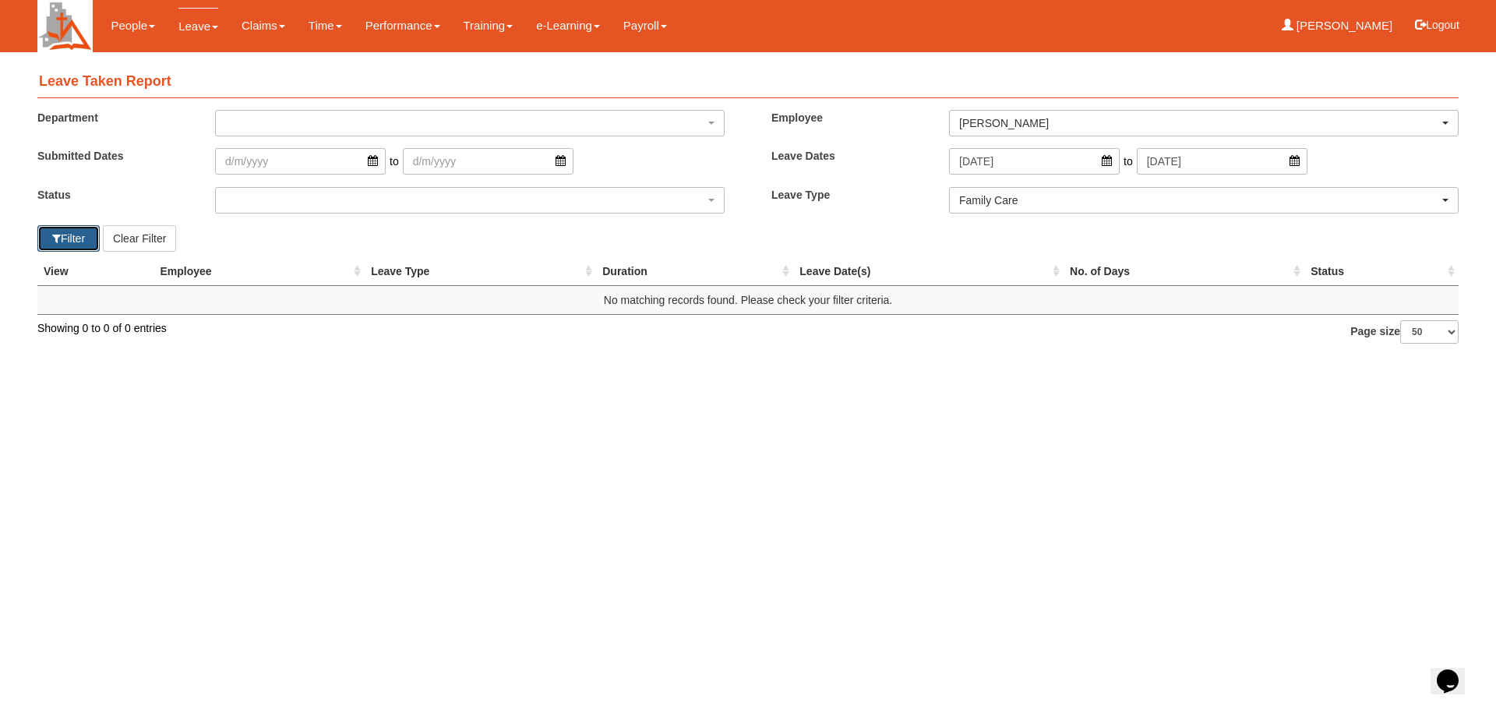
click at [62, 245] on button "Filter" at bounding box center [68, 238] width 62 height 26
select select "50"
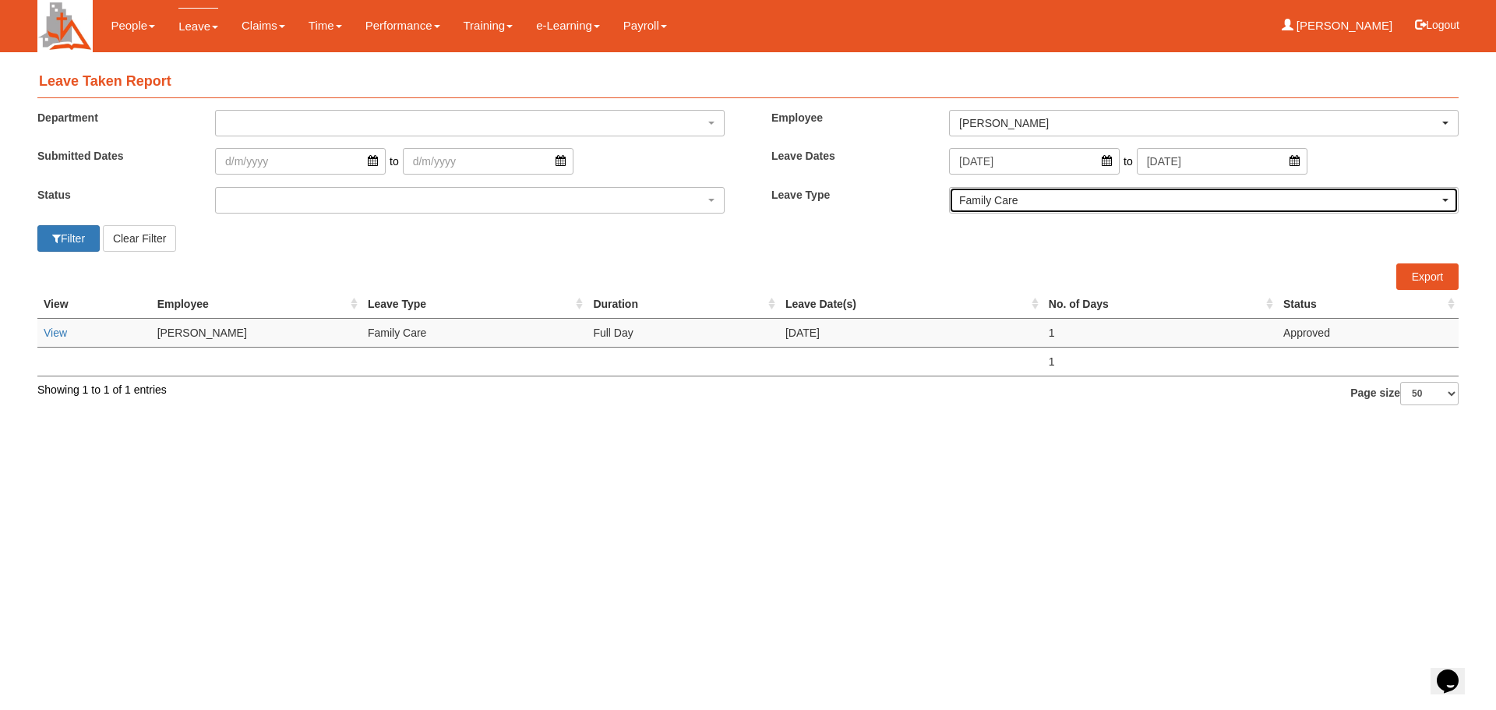
click at [1445, 199] on span "button" at bounding box center [1445, 200] width 6 height 3
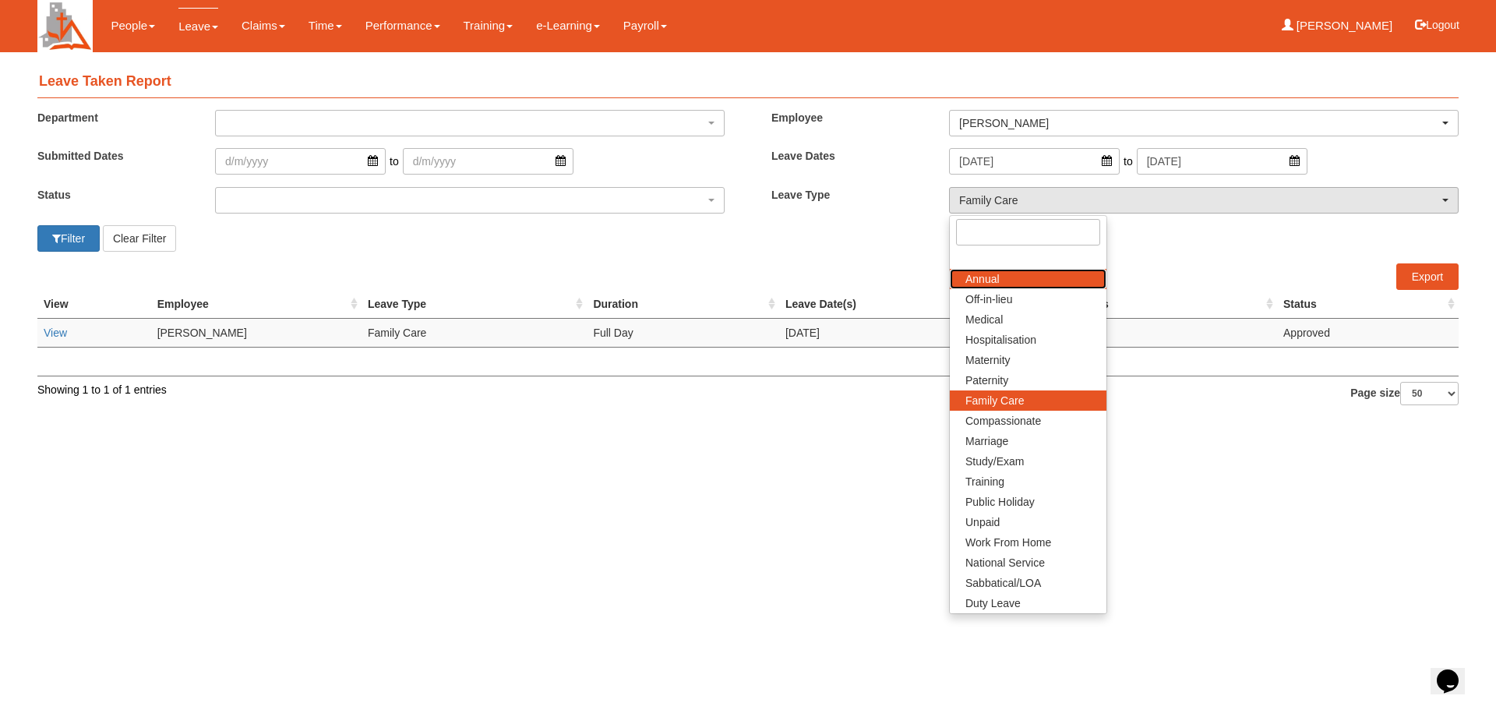
click at [1028, 272] on link "Annual" at bounding box center [1028, 279] width 157 height 20
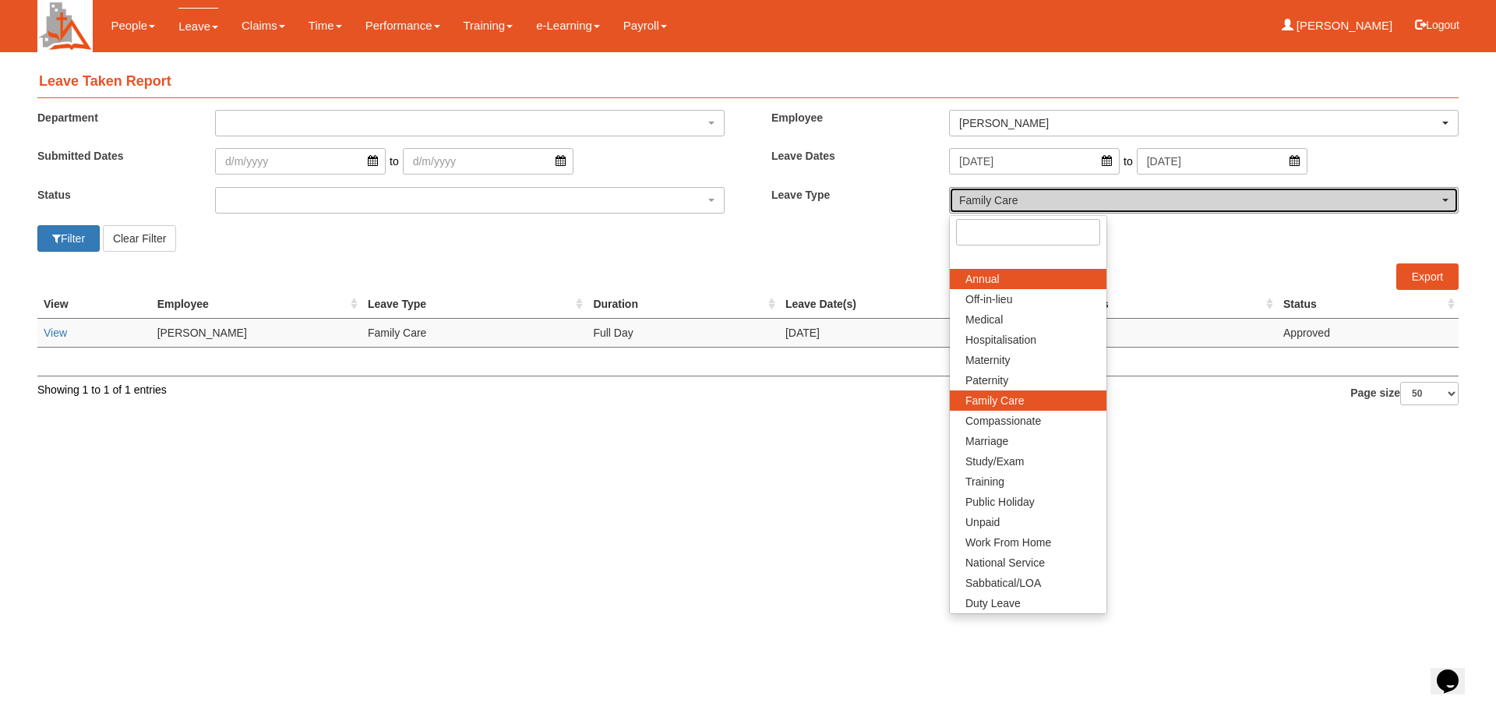
select select "1"
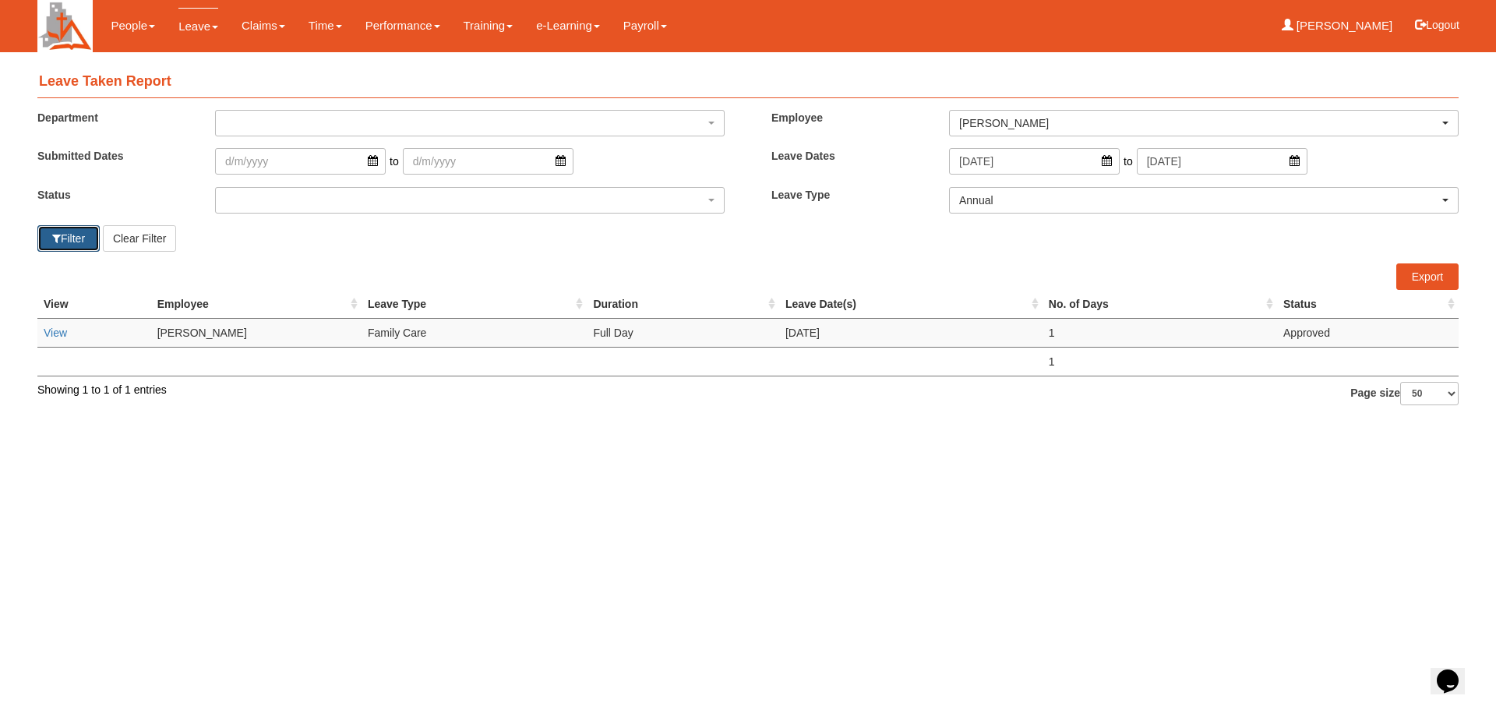
click at [58, 241] on span "button" at bounding box center [56, 238] width 9 height 11
select select "50"
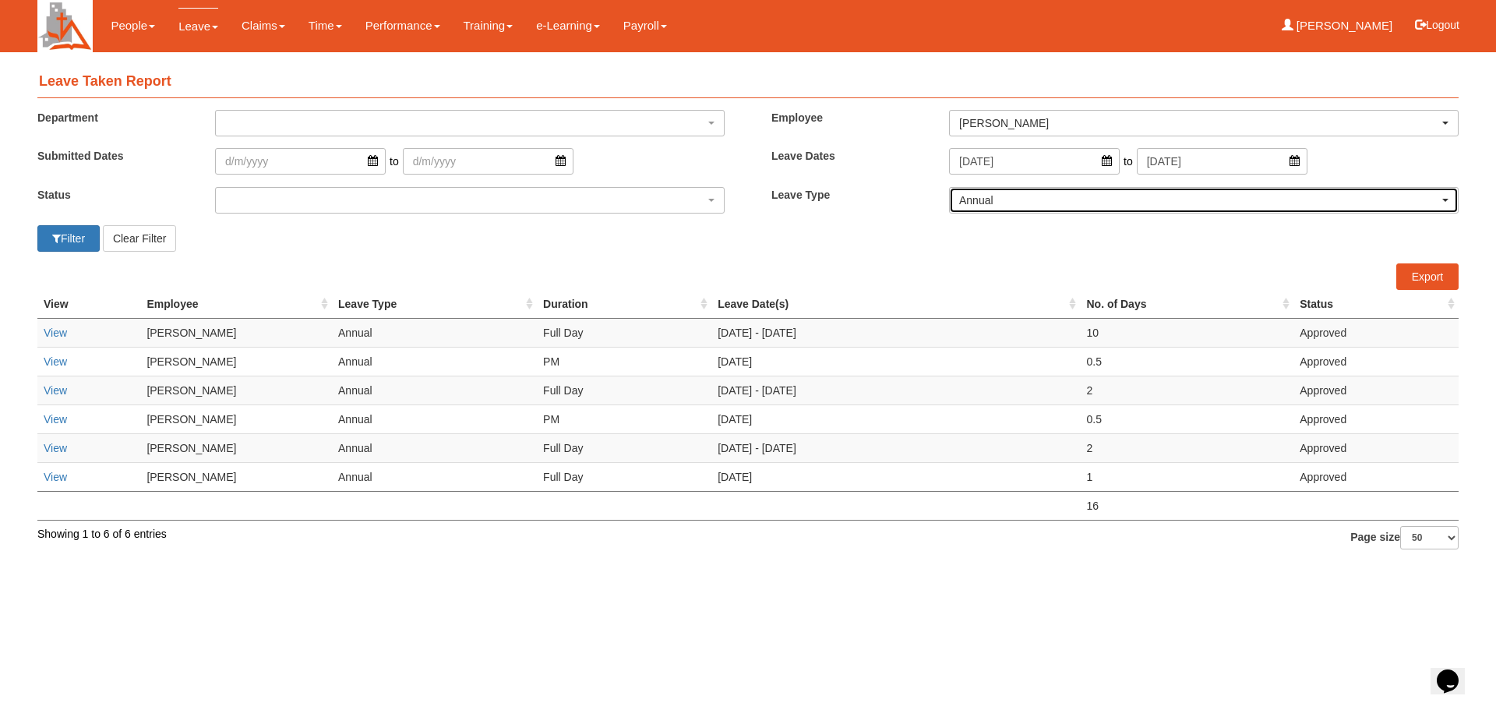
click at [1442, 201] on button "Annual" at bounding box center [1204, 200] width 510 height 26
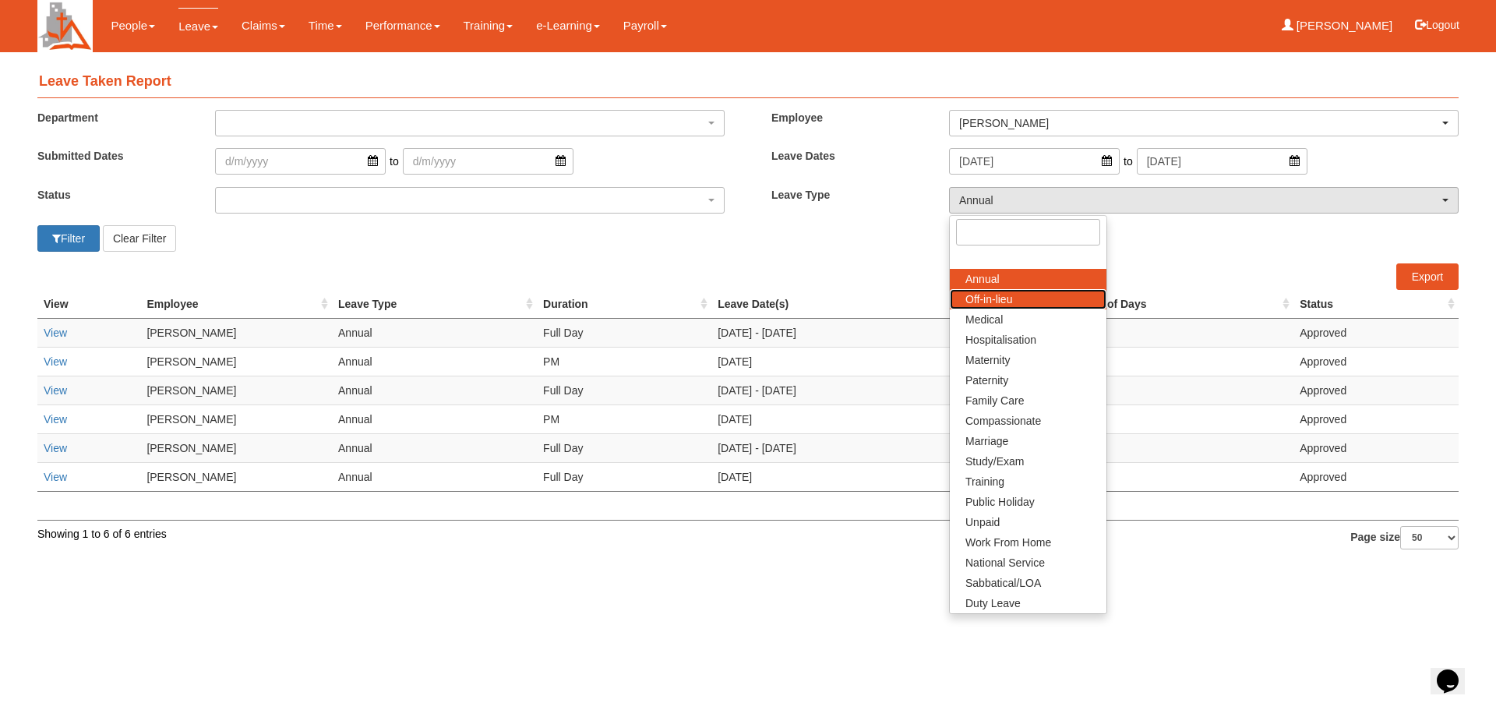
click at [1012, 295] on span "Off-in-lieu" at bounding box center [988, 299] width 47 height 16
select select "3"
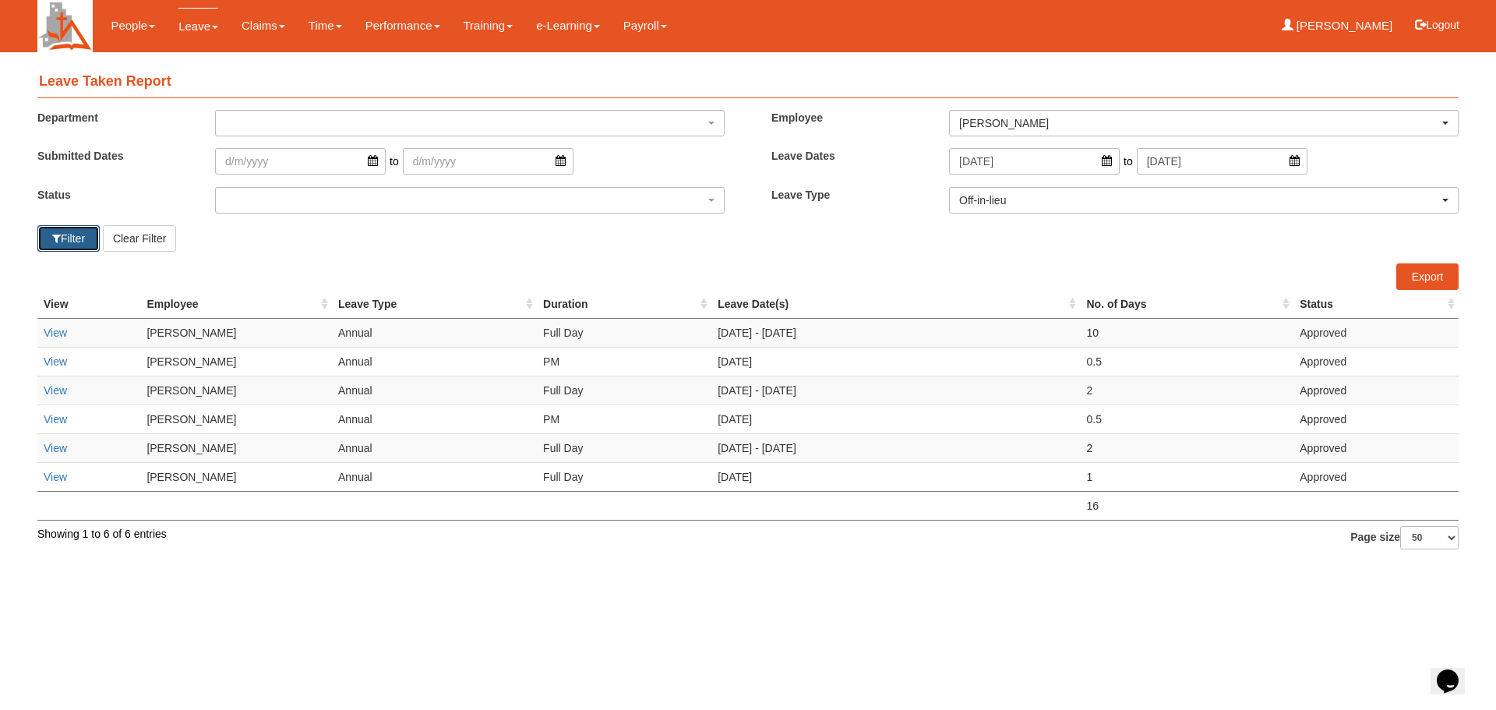
click at [39, 242] on button "Filter" at bounding box center [68, 238] width 62 height 26
select select "50"
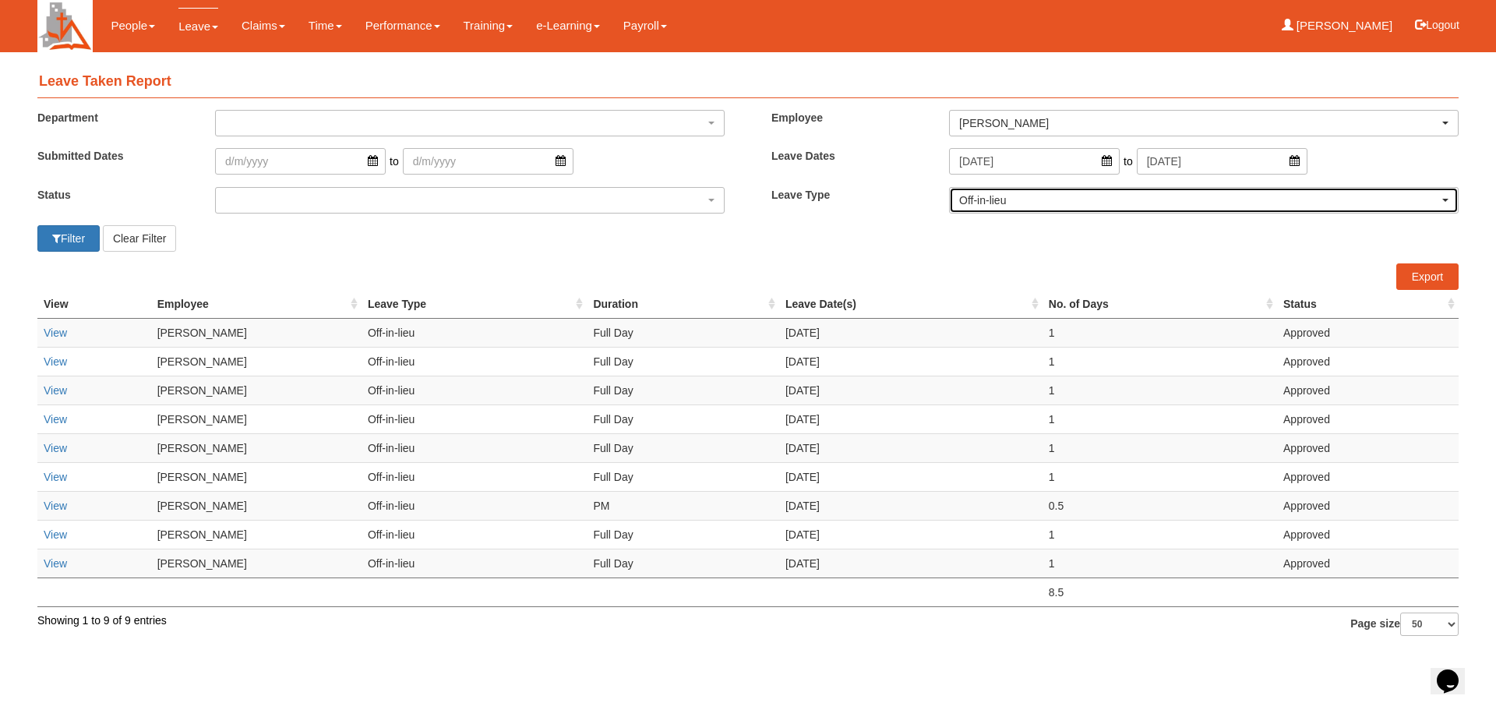
click at [1455, 199] on div "Off-in-lieu" at bounding box center [1204, 200] width 508 height 25
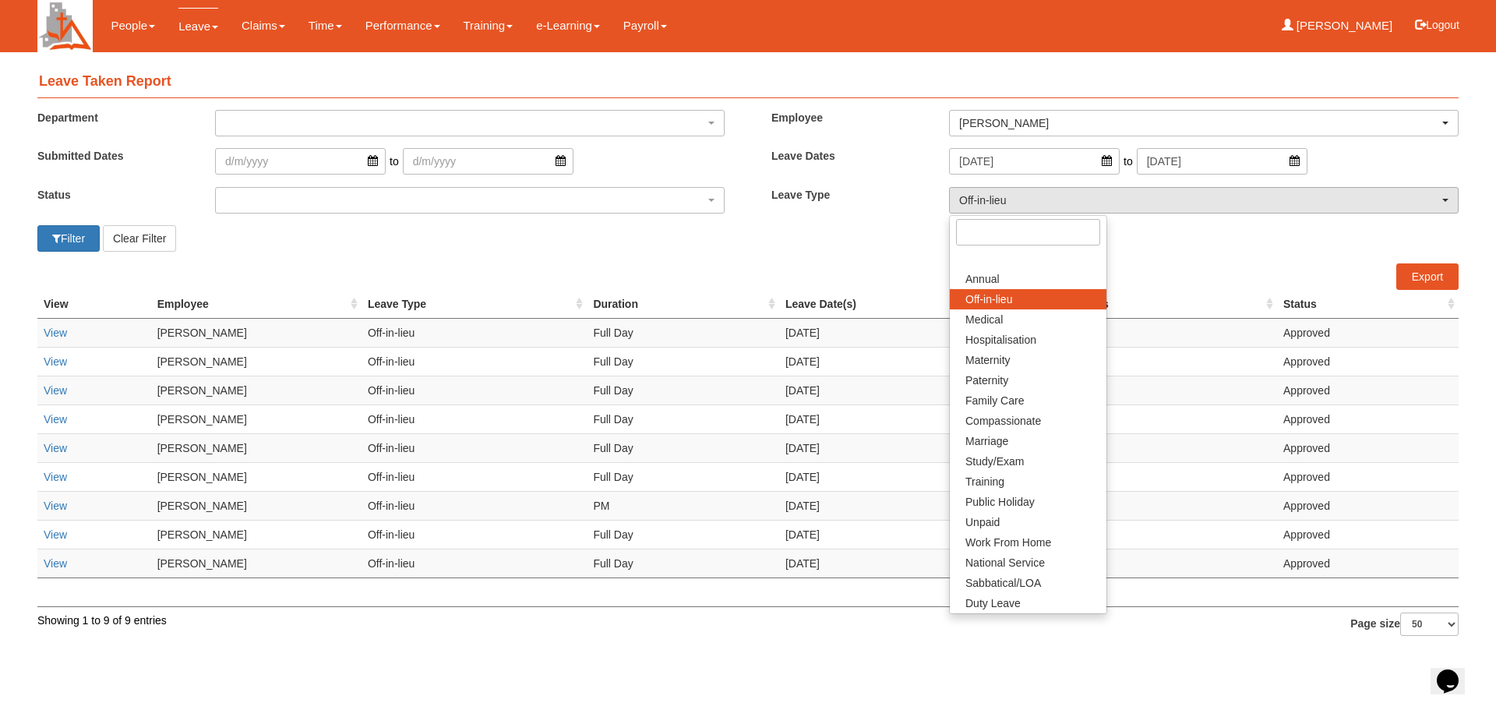
click at [961, 649] on html "Toggle navigation People Setup Users Departments Organisations Modules Manage P…" at bounding box center [748, 325] width 1496 height 651
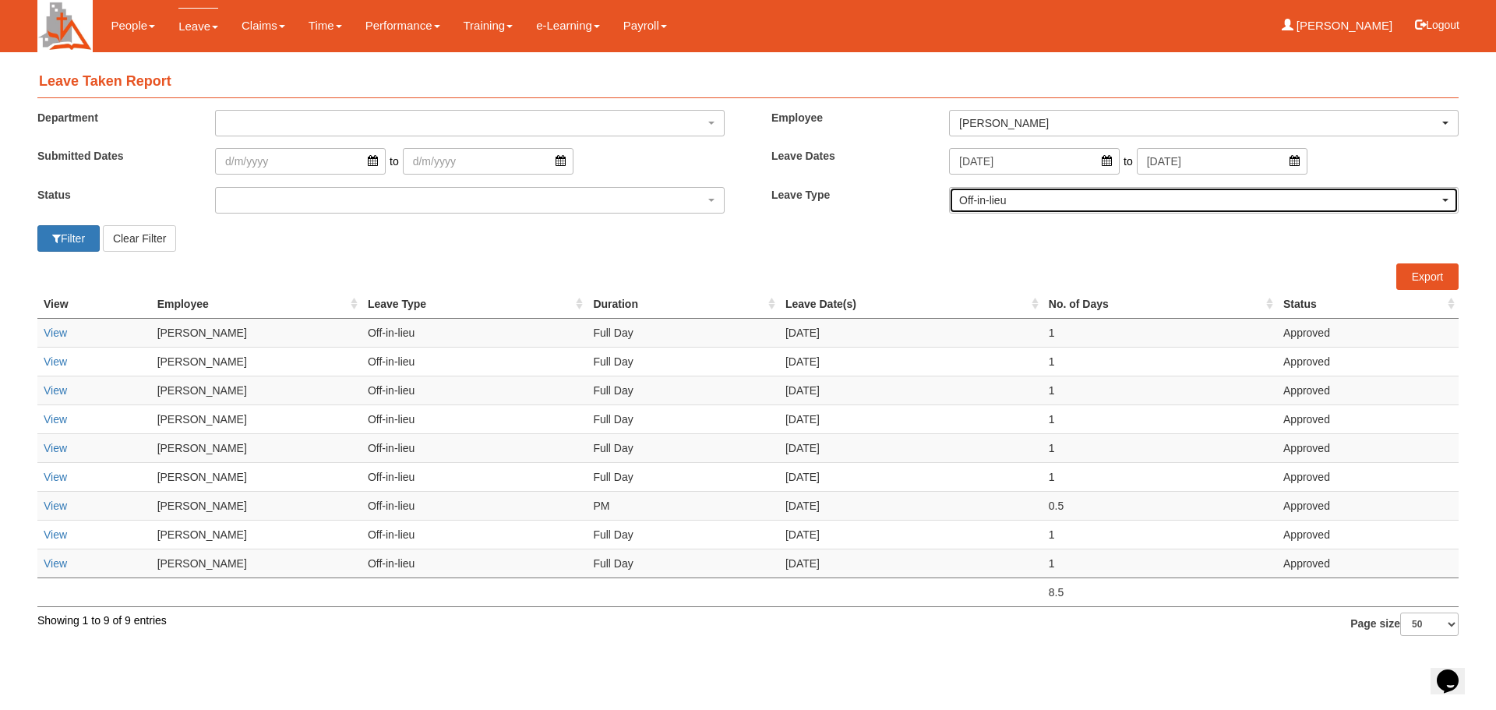
click at [1441, 200] on div "Off-in-lieu" at bounding box center [1203, 200] width 489 height 16
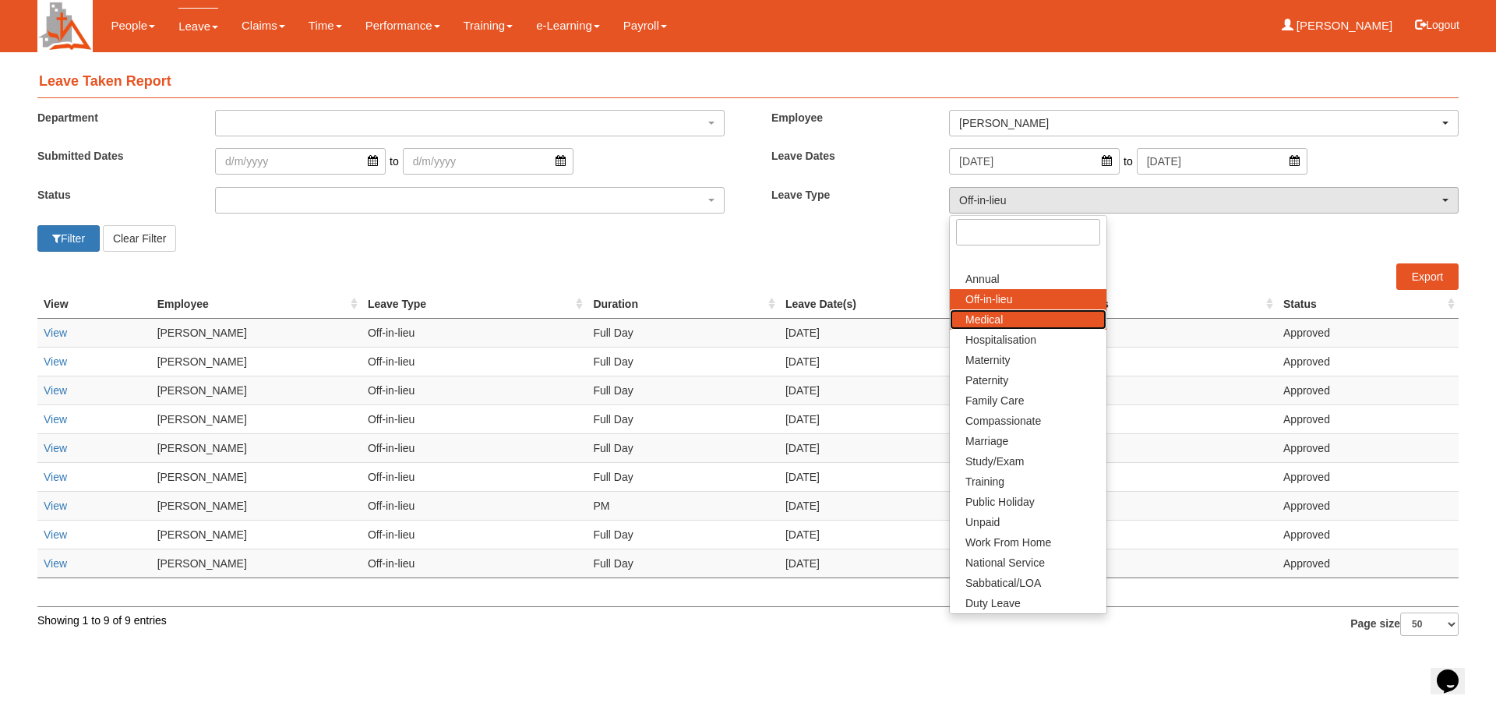
click at [998, 326] on span "Medical" at bounding box center [983, 320] width 37 height 16
select select "4"
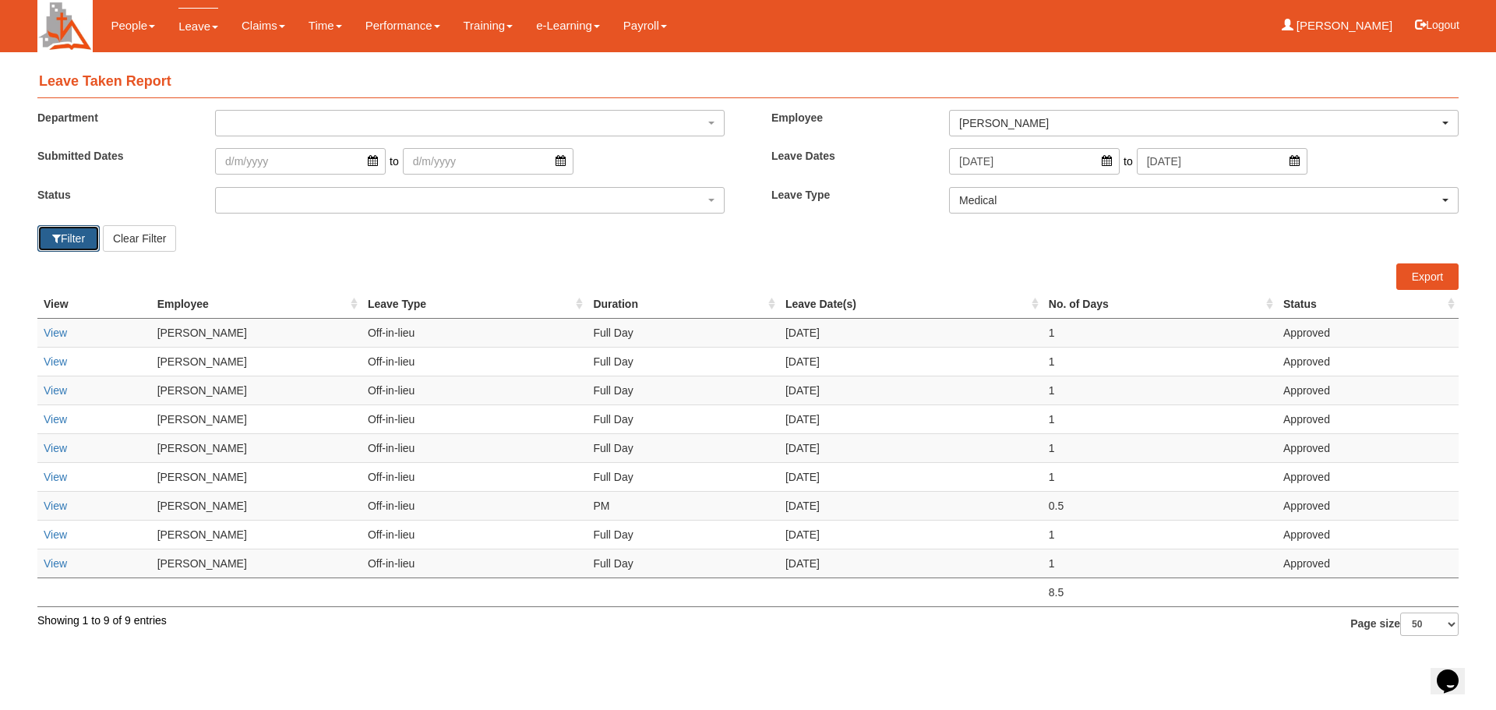
click at [53, 233] on span "button" at bounding box center [56, 238] width 9 height 11
select select "50"
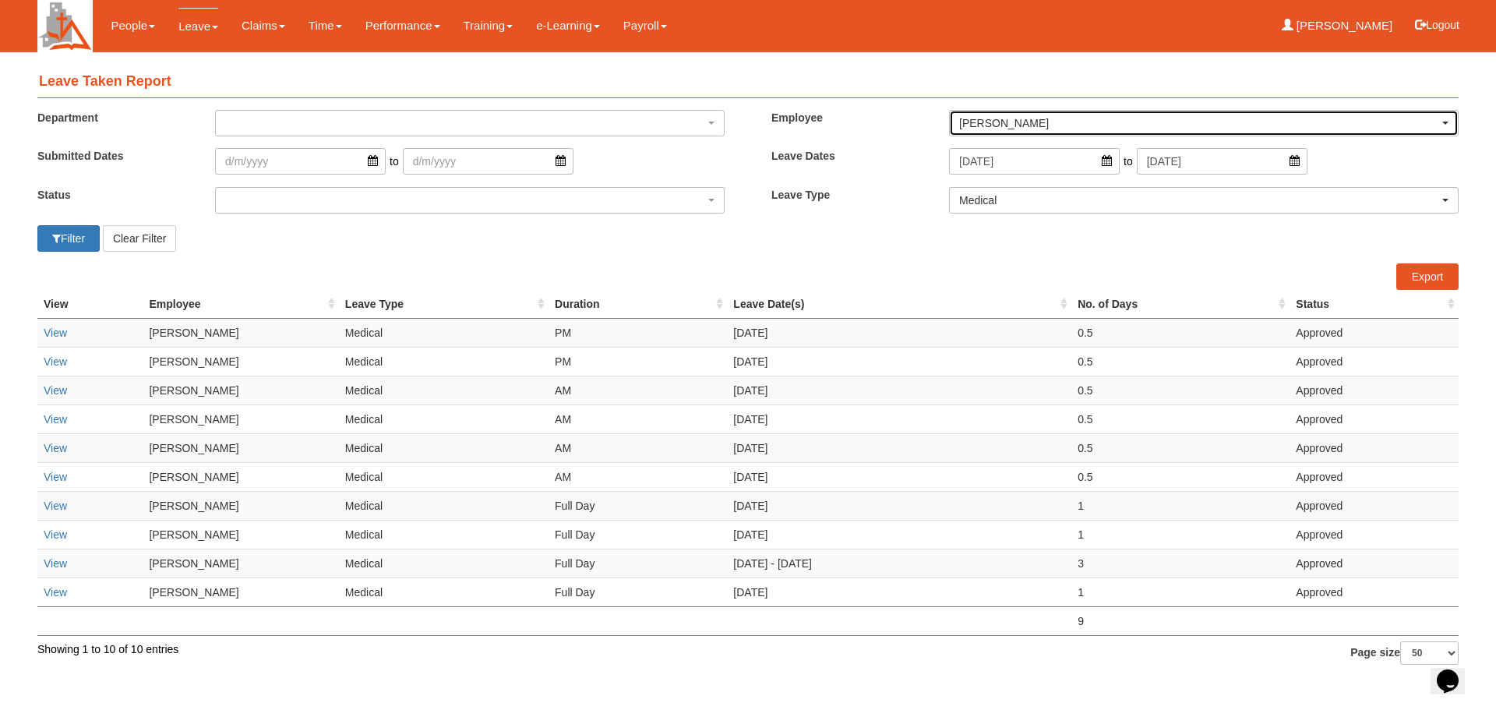
click at [1445, 115] on div "Dawn Gwee" at bounding box center [1204, 123] width 508 height 25
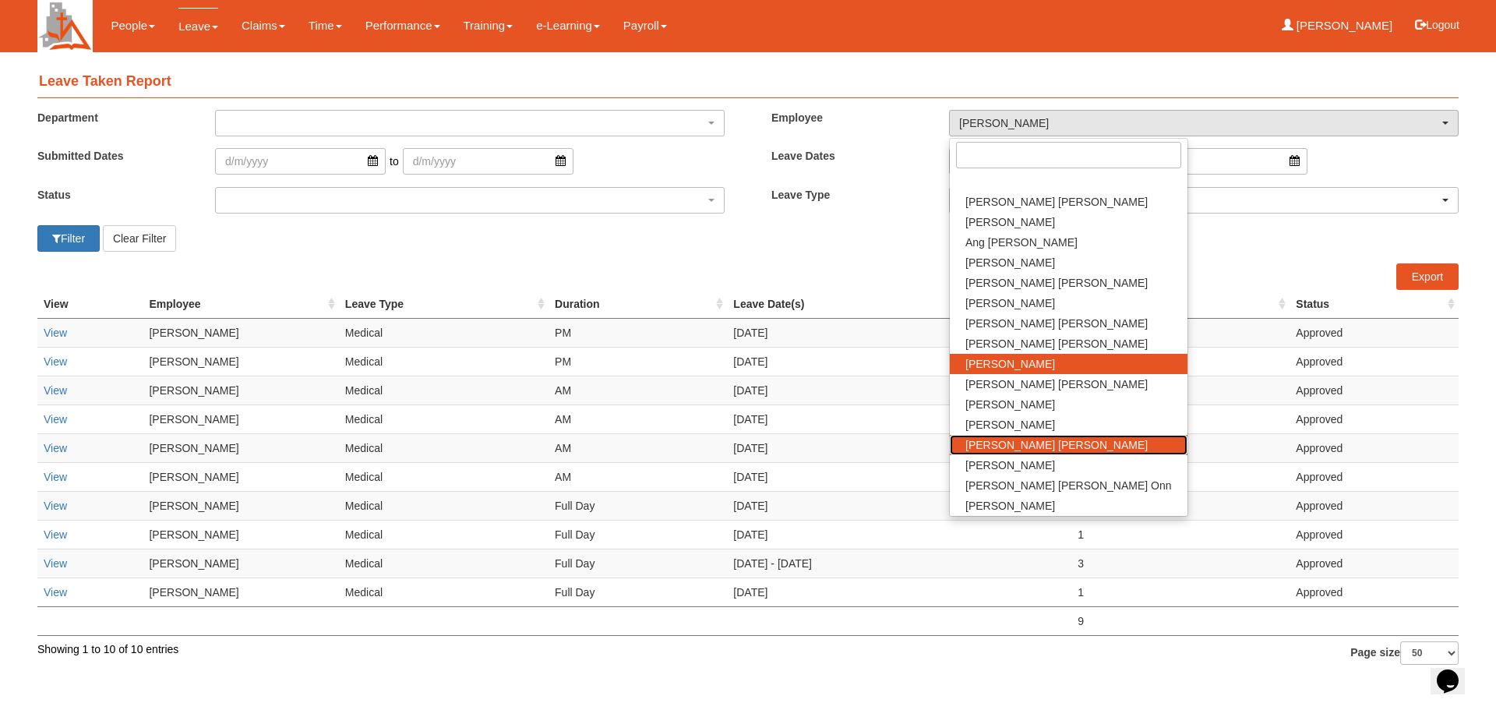
click at [1029, 443] on span "Ong Pei Chin Charis" at bounding box center [1056, 445] width 182 height 16
select select "c4f0c6fa-9d86-4a46-b1e9-d948dc1e8116"
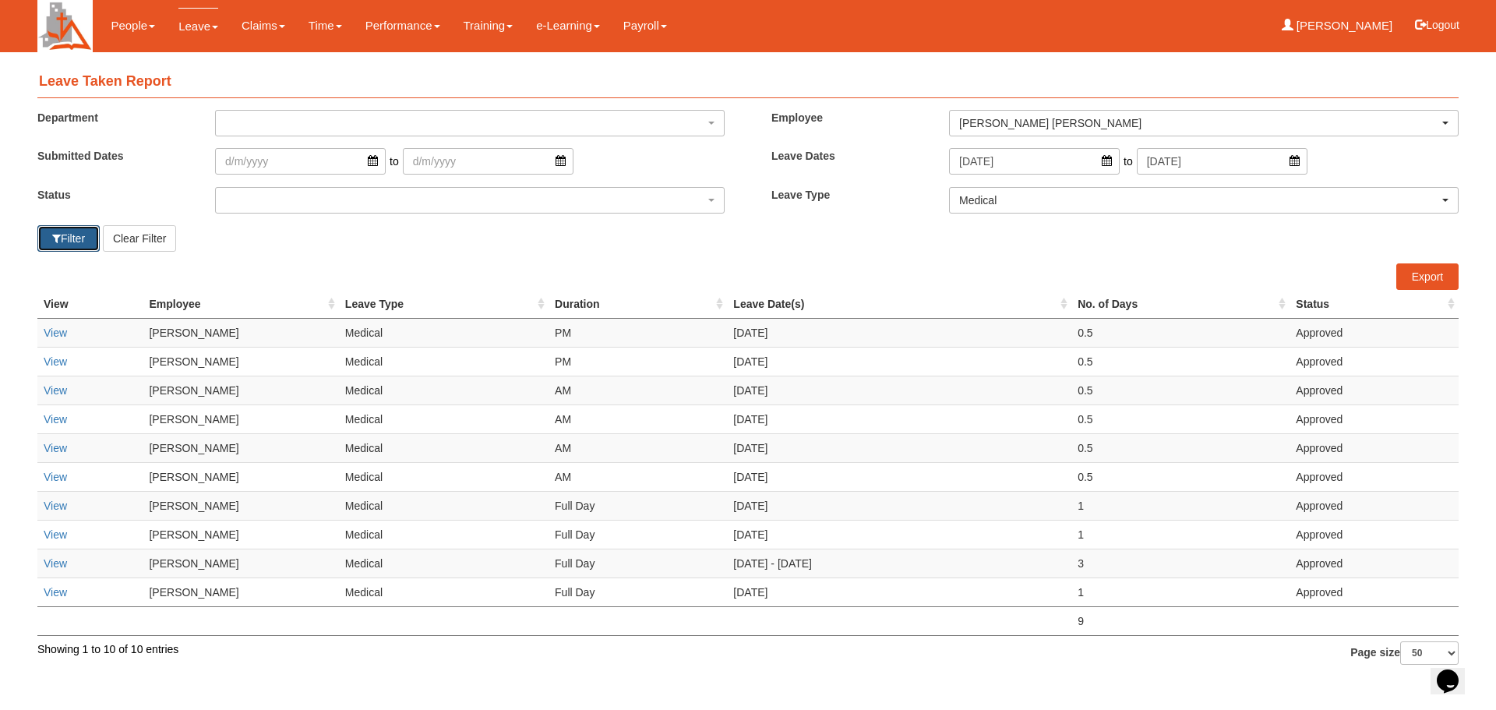
click at [69, 246] on button "Filter" at bounding box center [68, 238] width 62 height 26
select select "50"
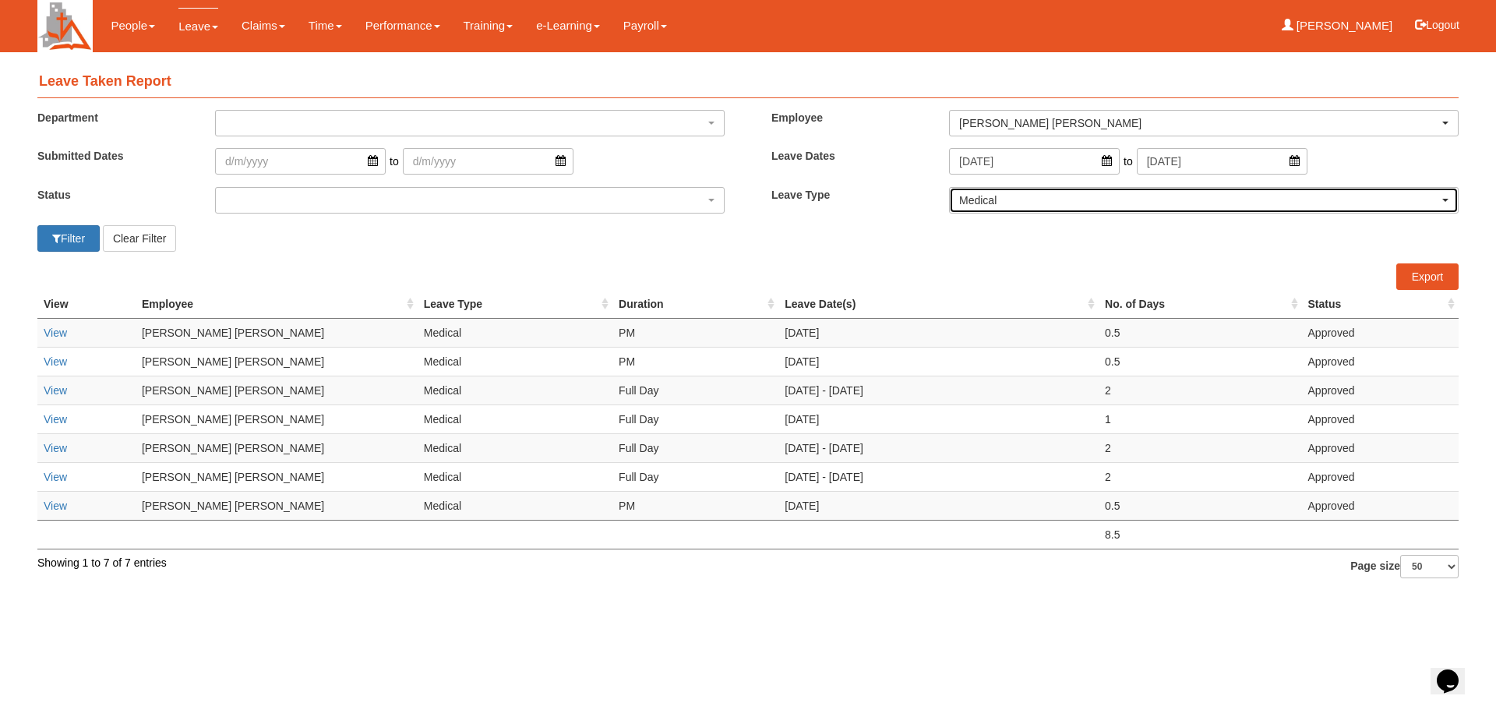
click at [1132, 199] on div "Medical" at bounding box center [1199, 200] width 480 height 16
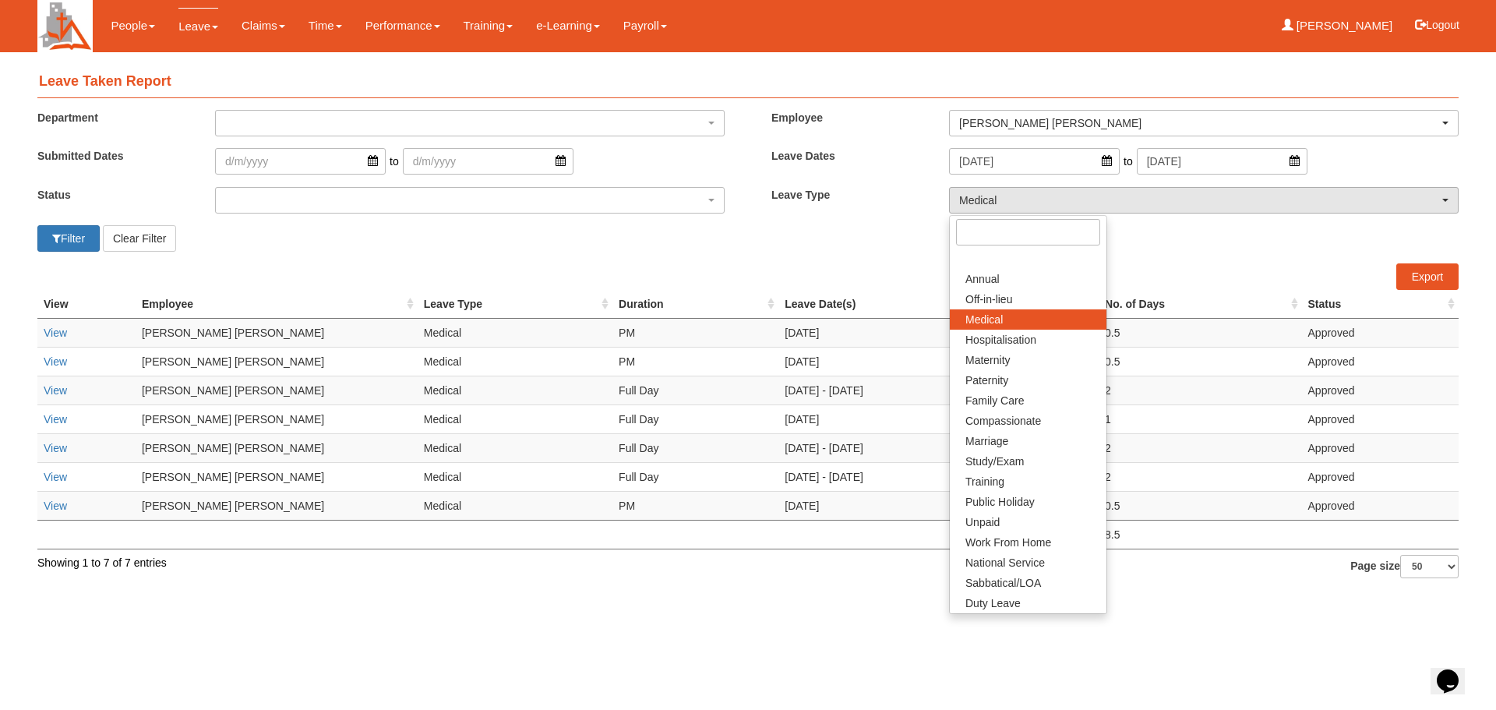
click at [884, 594] on html "Toggle navigation People Setup Users Departments Organisations Modules Manage P…" at bounding box center [748, 297] width 1496 height 594
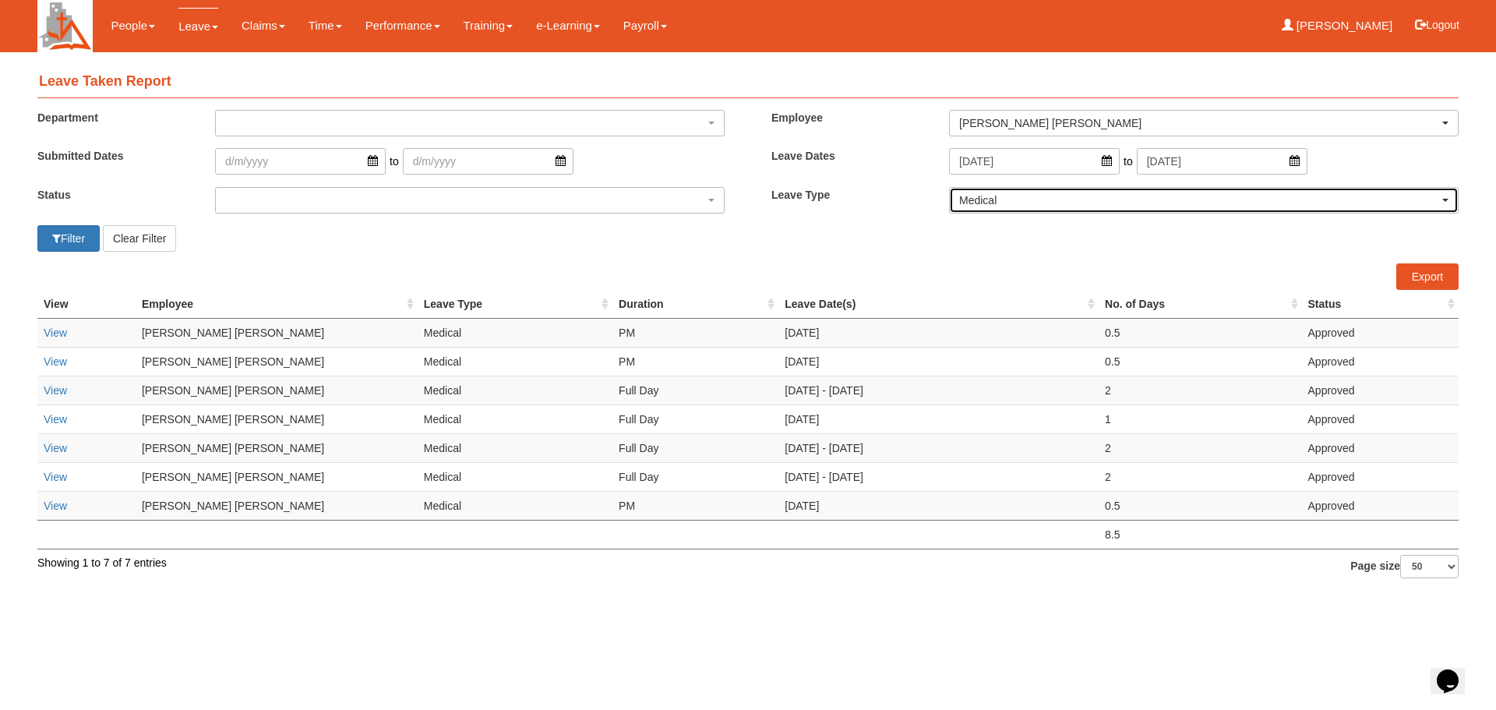
click at [1093, 209] on div "Medical" at bounding box center [1204, 200] width 508 height 25
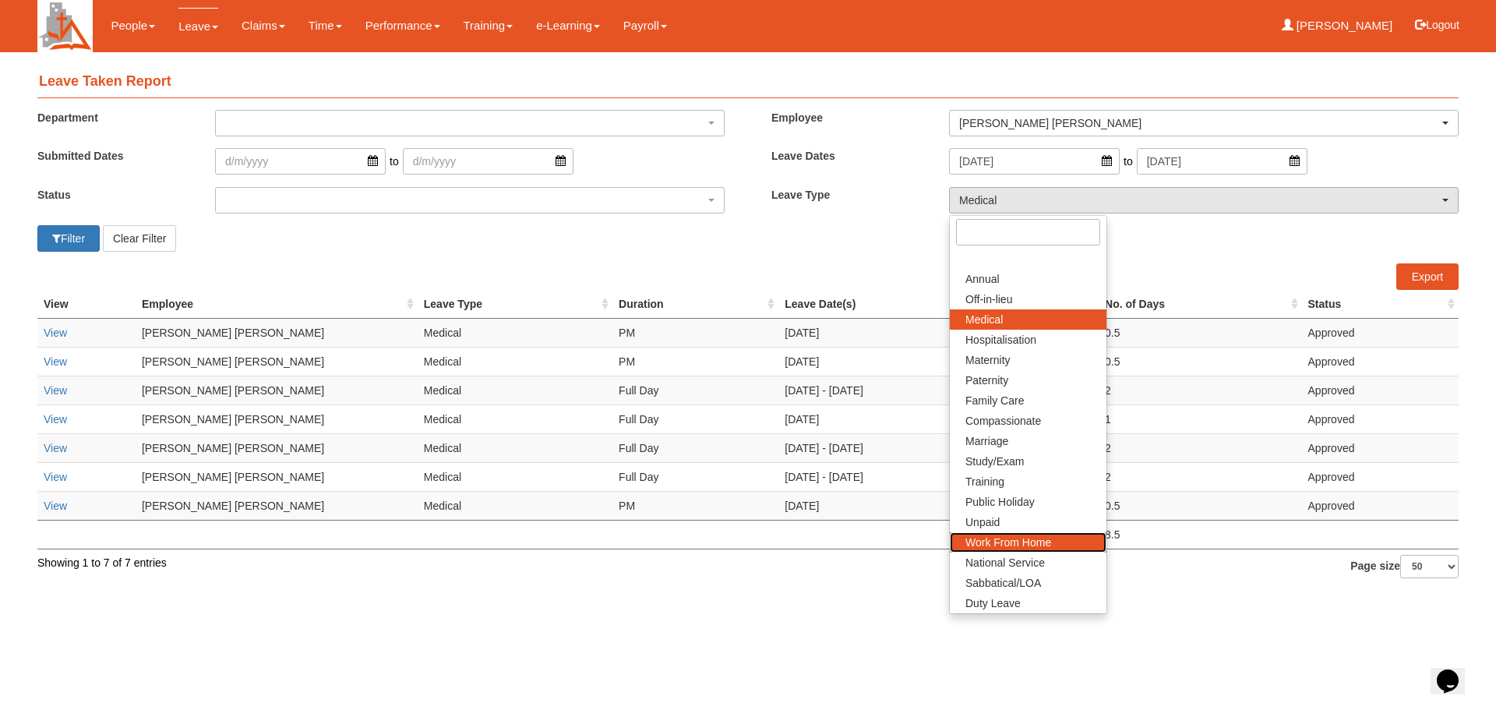
click at [1037, 548] on span "Work From Home" at bounding box center [1008, 542] width 86 height 16
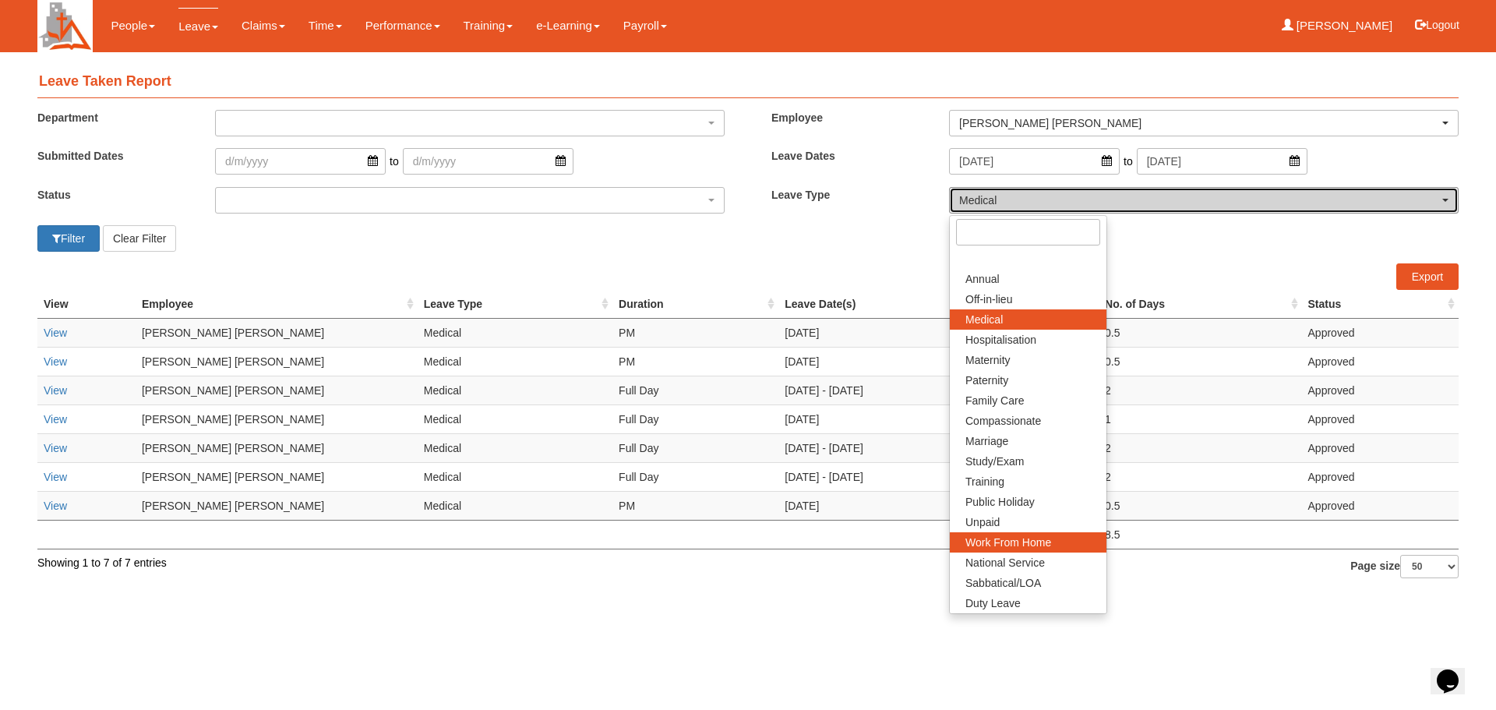
select select "16"
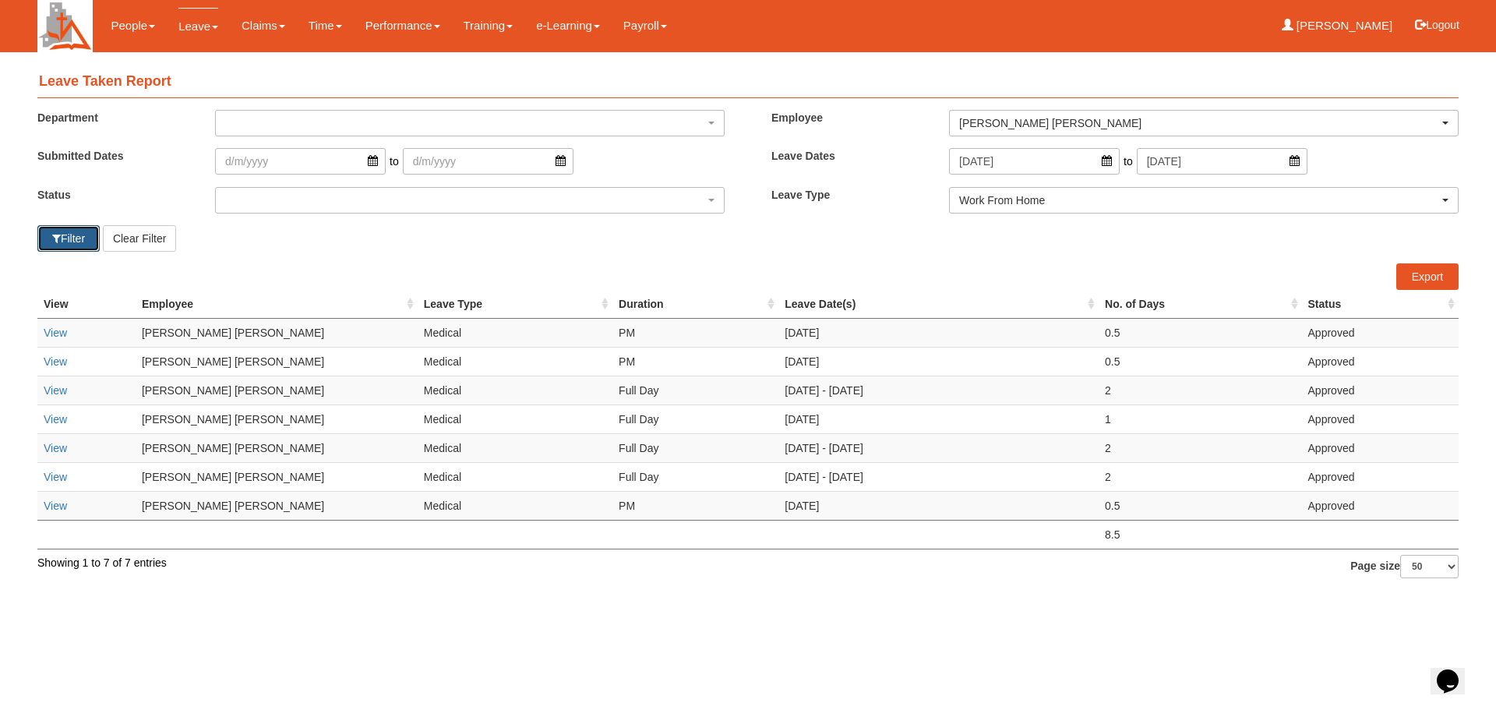
click at [59, 243] on button "Filter" at bounding box center [68, 238] width 62 height 26
select select "50"
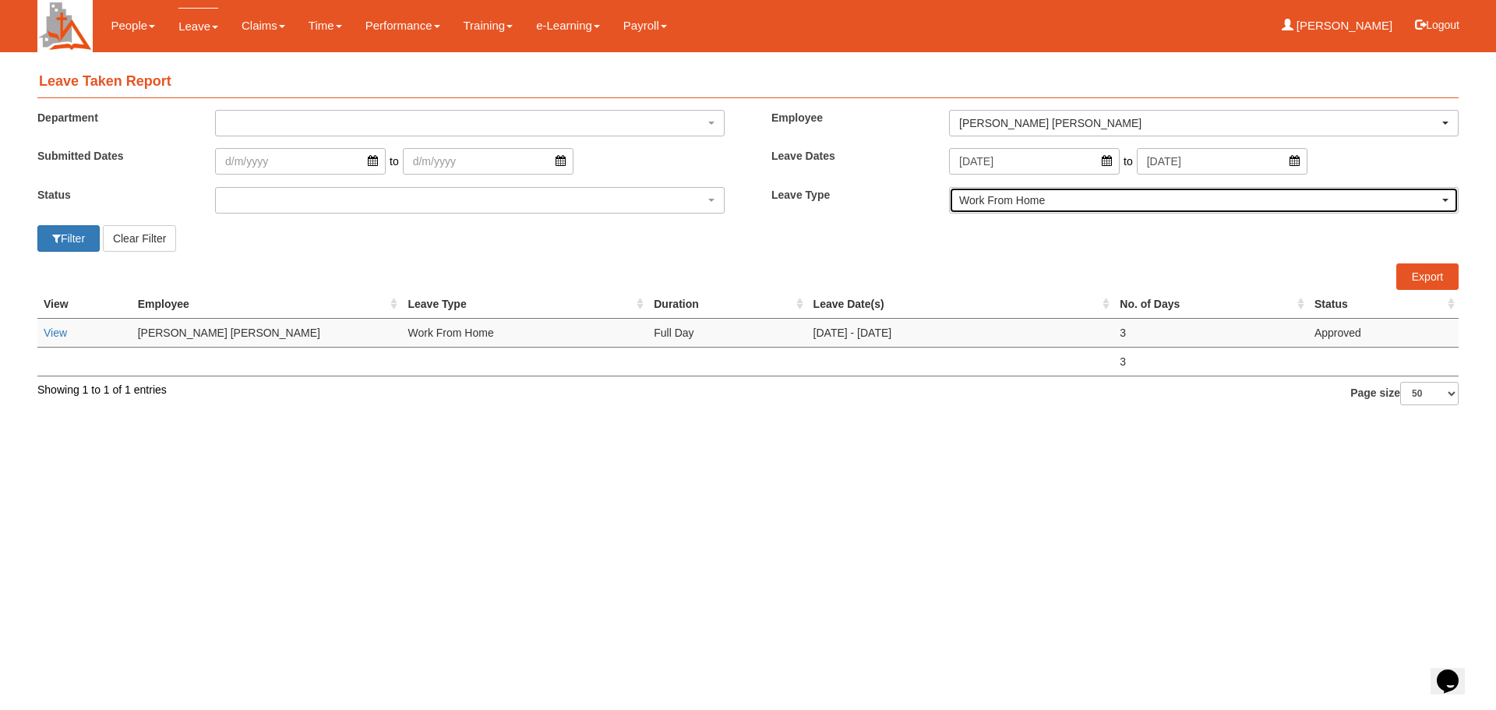
click at [1111, 213] on button "Work From Home" at bounding box center [1204, 200] width 510 height 26
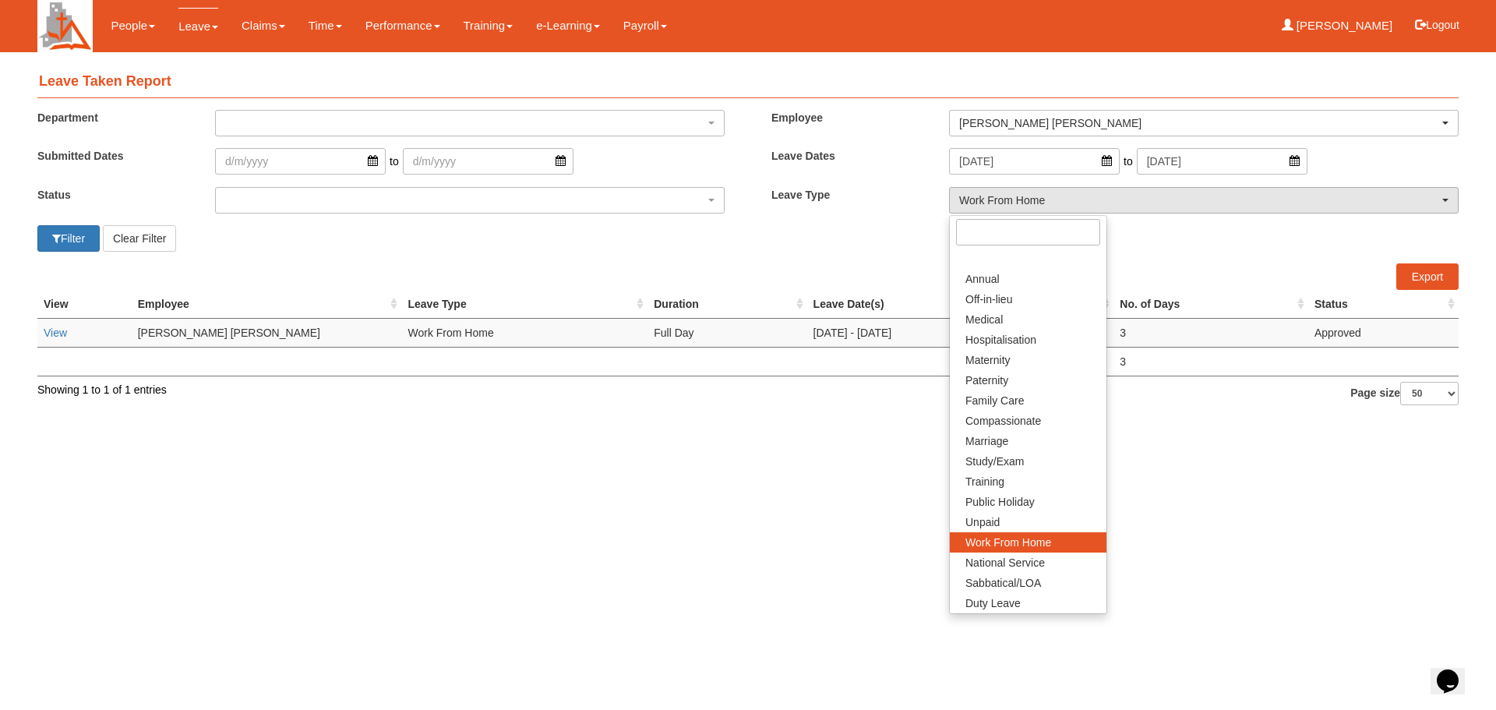
click at [1249, 421] on html "Toggle navigation People Setup Users Departments Organisations Modules Manage P…" at bounding box center [748, 210] width 1496 height 421
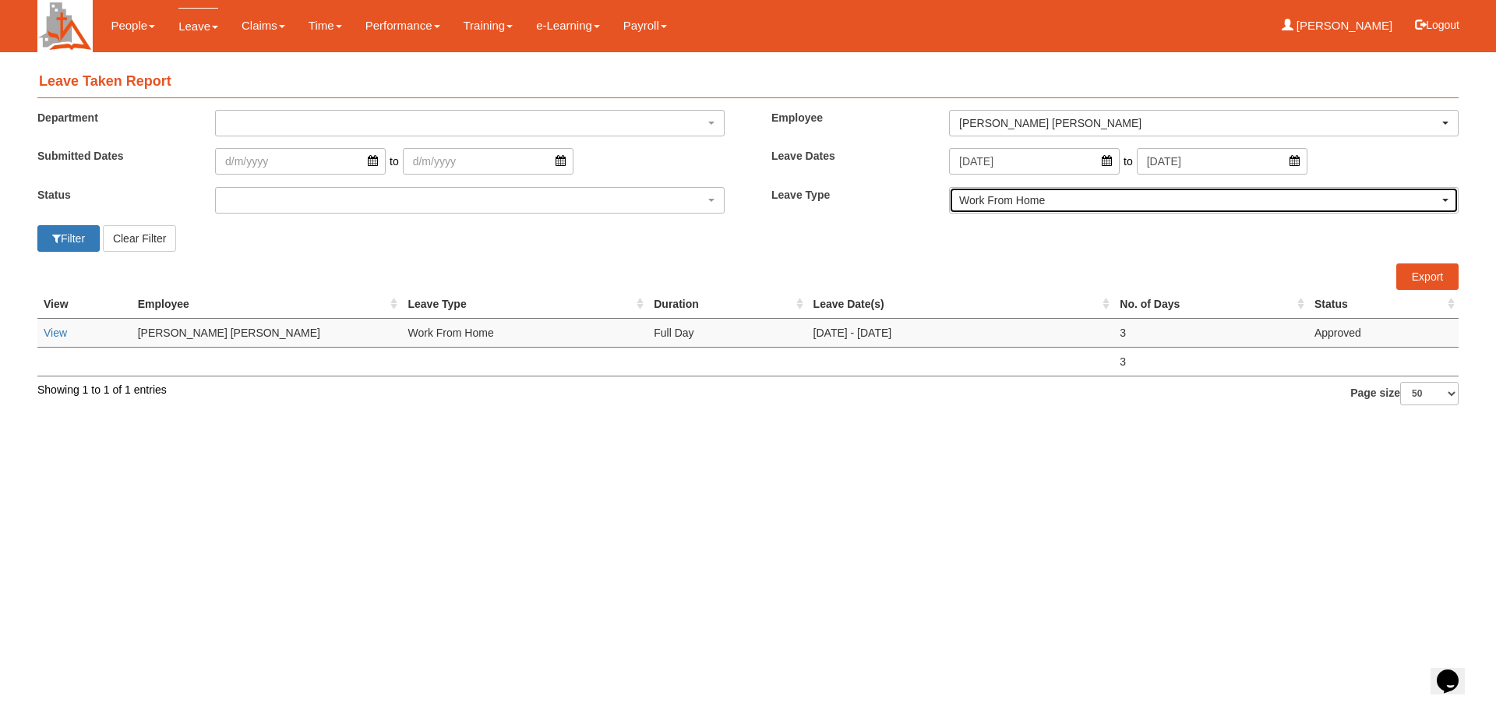
click at [1298, 203] on div "Work From Home" at bounding box center [1199, 200] width 480 height 16
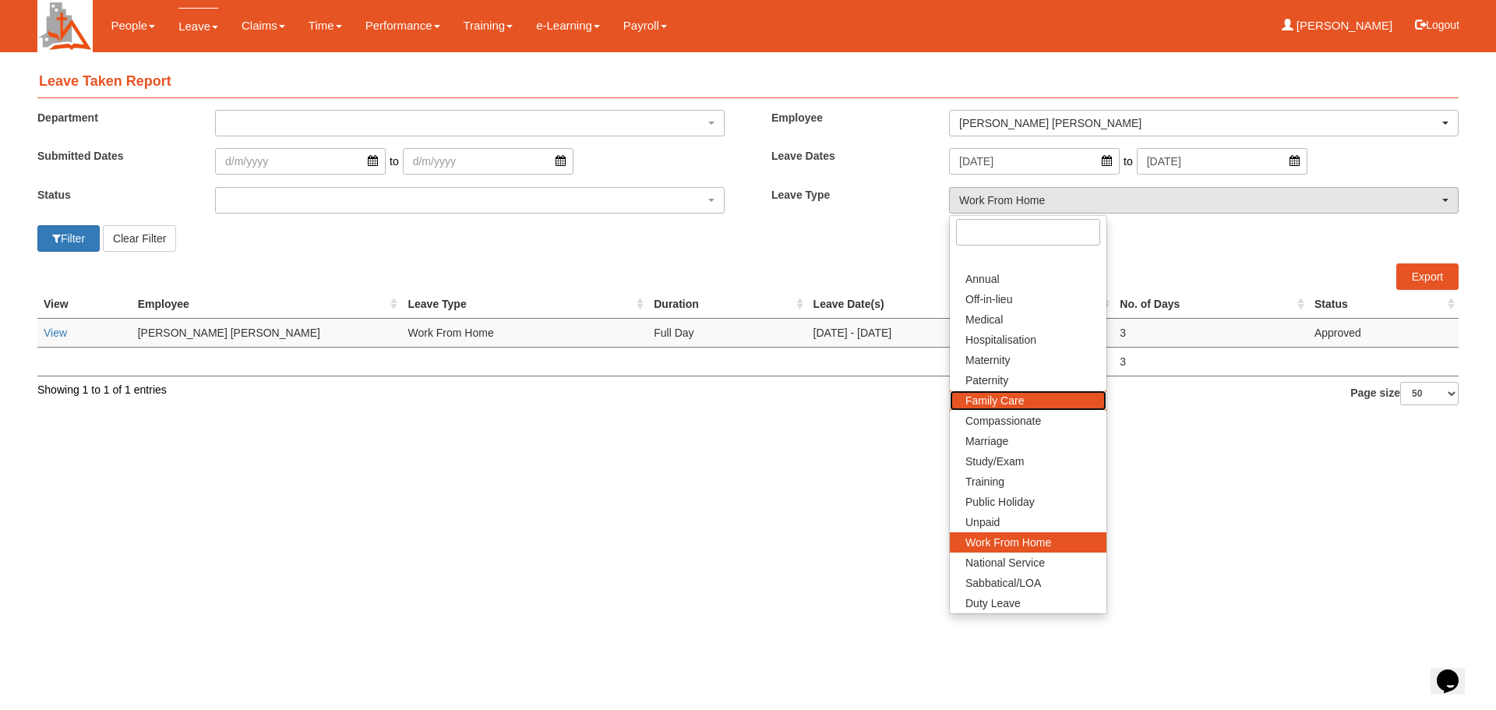
click at [1046, 399] on link "Family Care" at bounding box center [1028, 400] width 157 height 20
select select "9"
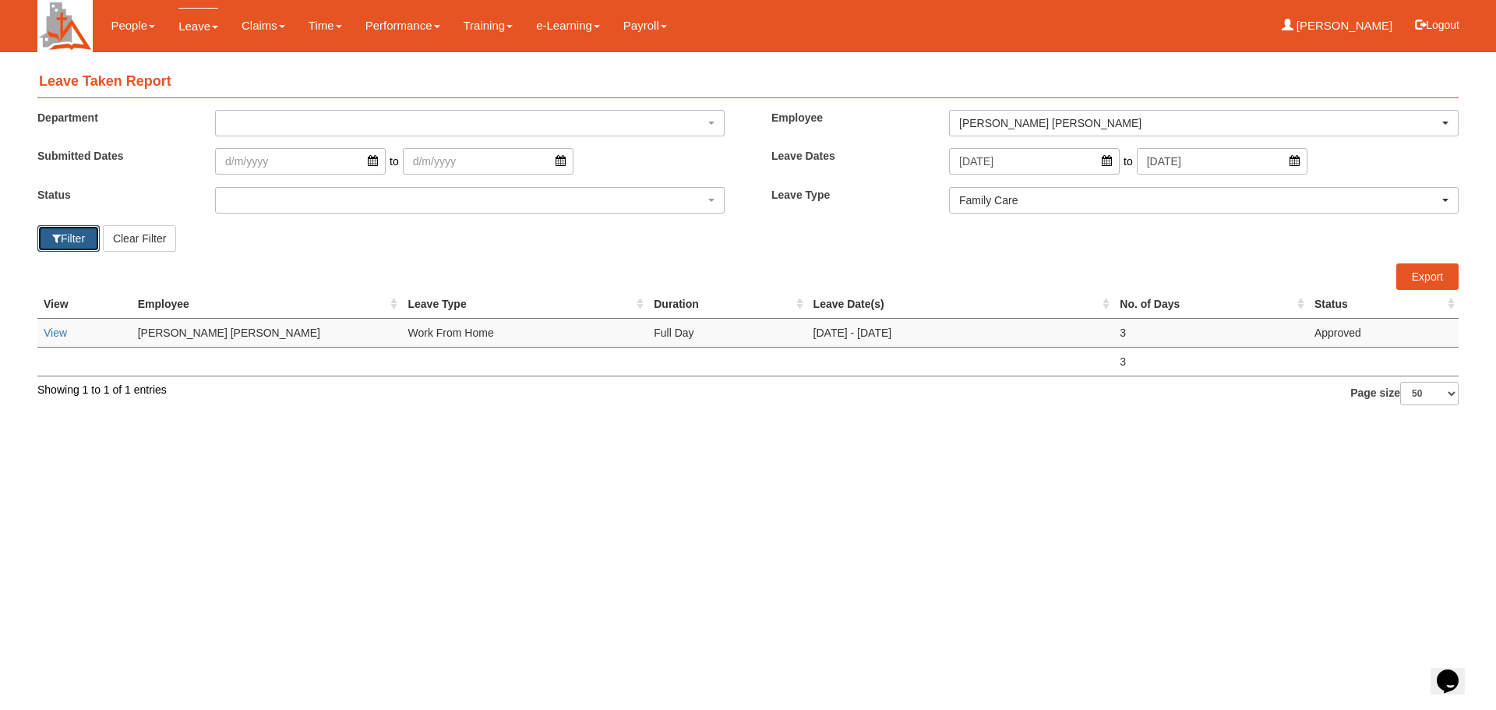
click at [58, 242] on span "button" at bounding box center [56, 238] width 9 height 11
select select "50"
